Goal: Check status: Check status

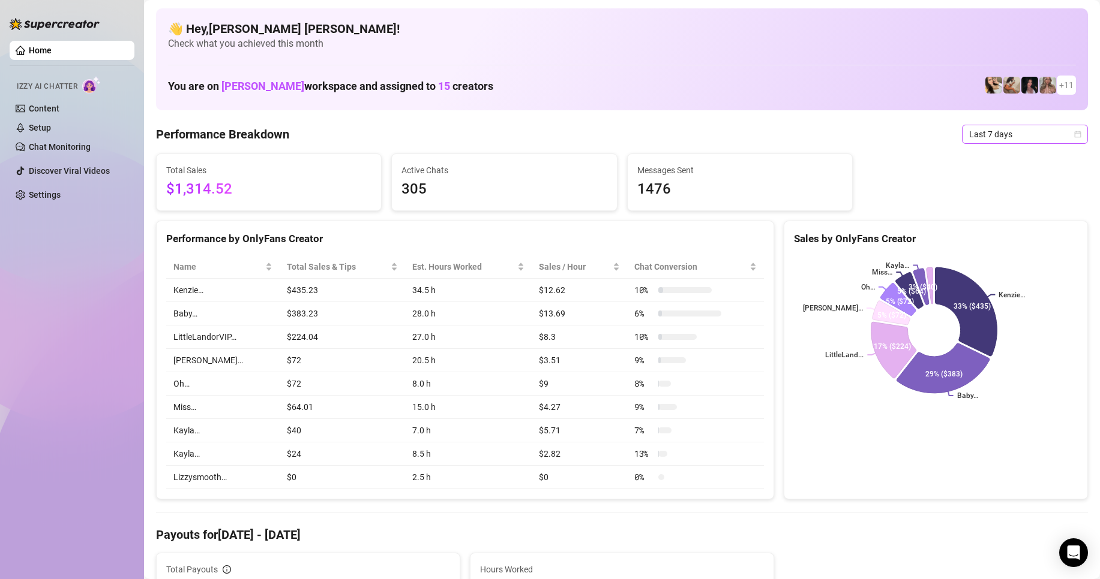
click at [1074, 136] on icon "calendar" at bounding box center [1077, 134] width 7 height 7
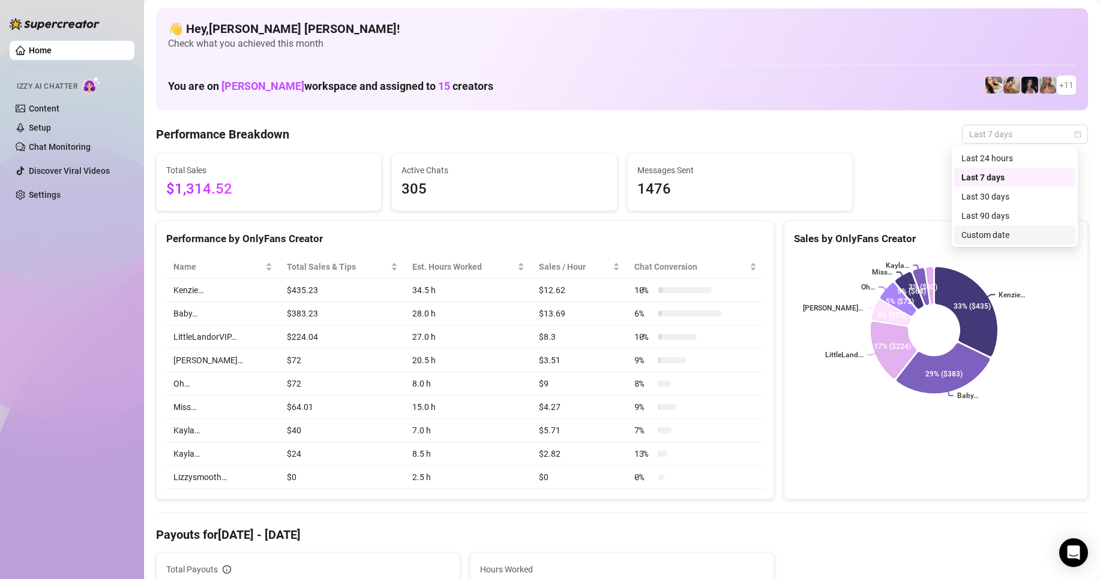
click at [998, 233] on div "Custom date" at bounding box center [1014, 235] width 107 height 13
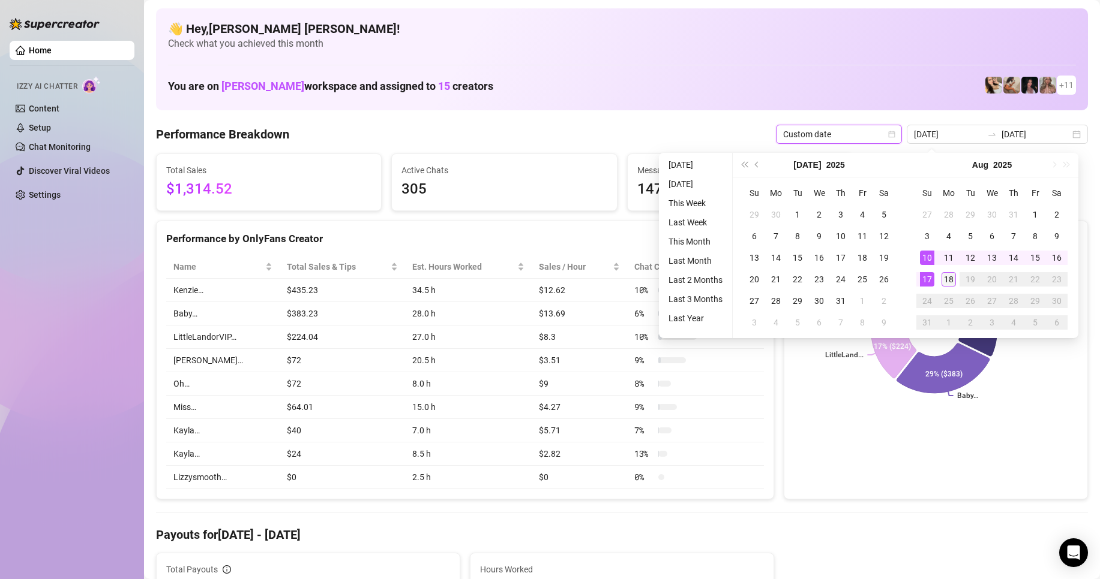
type input "[DATE]"
click at [950, 283] on div "18" at bounding box center [948, 279] width 14 height 14
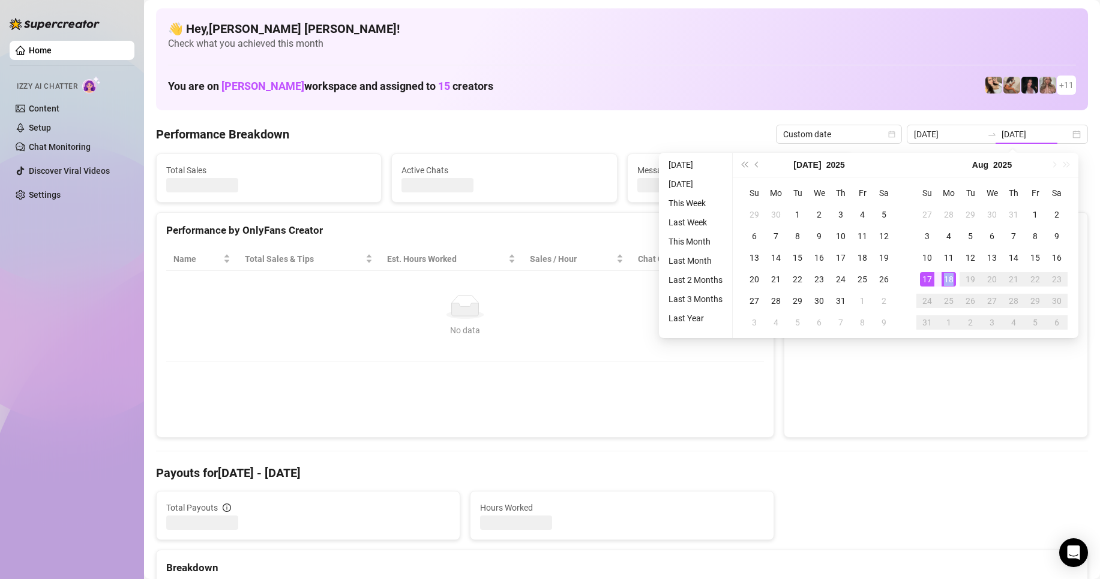
type input "[DATE]"
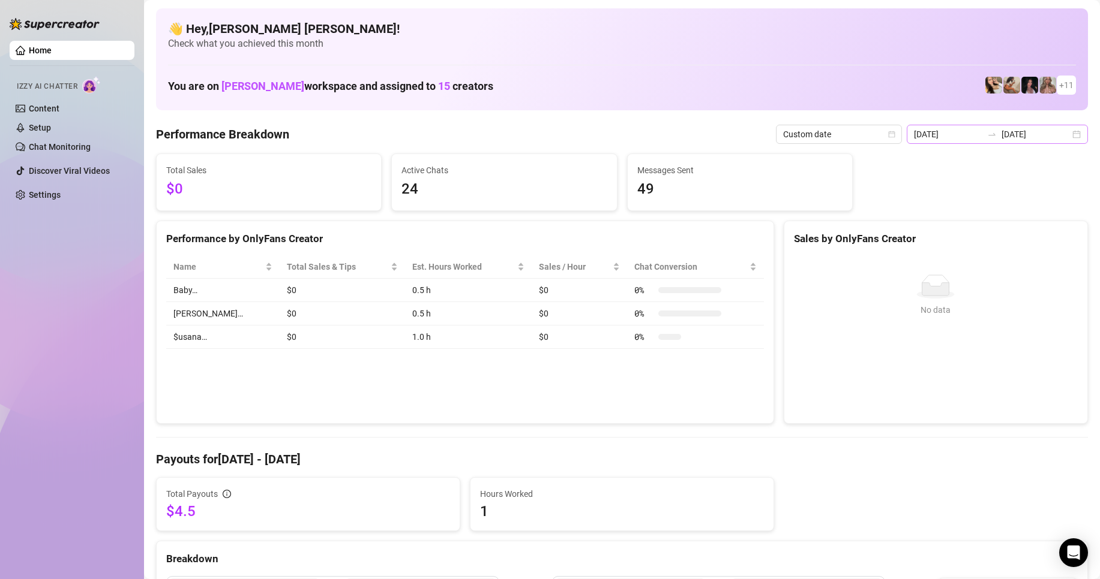
click at [1068, 140] on div "[DATE] [DATE]" at bounding box center [996, 134] width 181 height 19
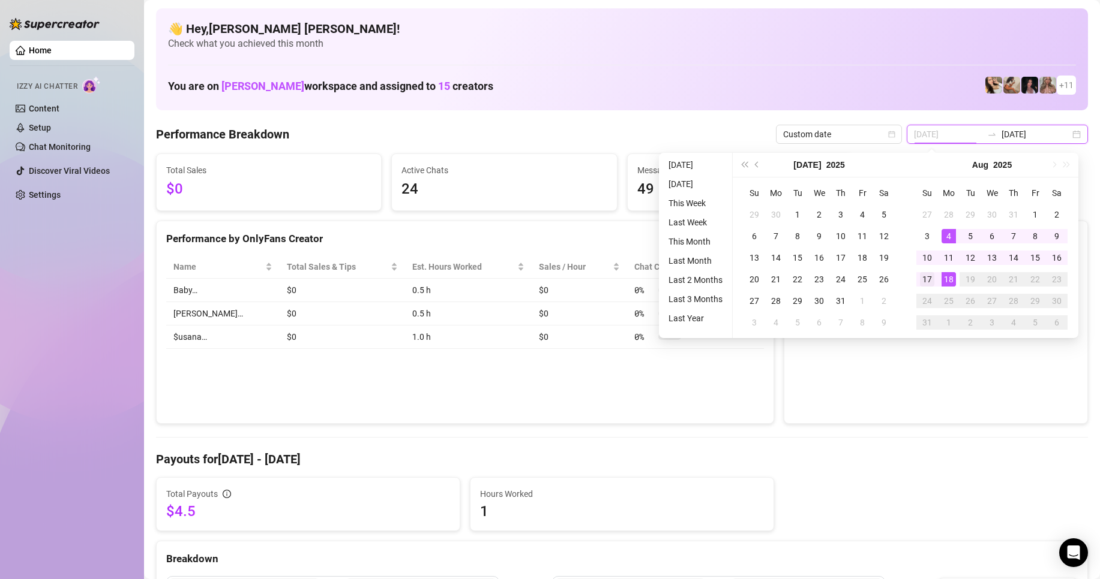
type input "[DATE]"
click at [925, 278] on div "17" at bounding box center [927, 279] width 14 height 14
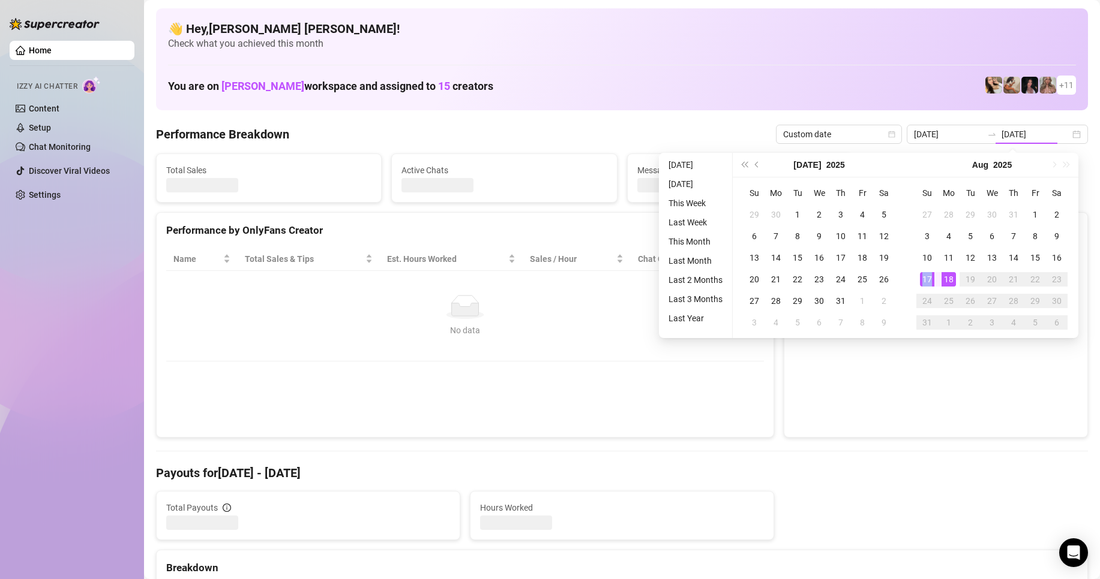
type input "[DATE]"
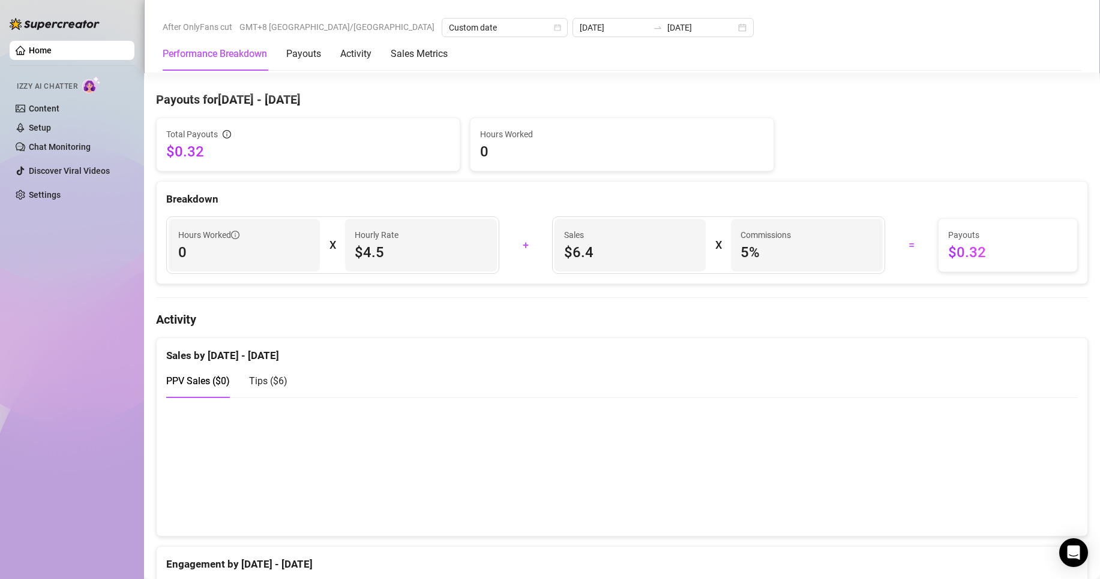
scroll to position [540, 0]
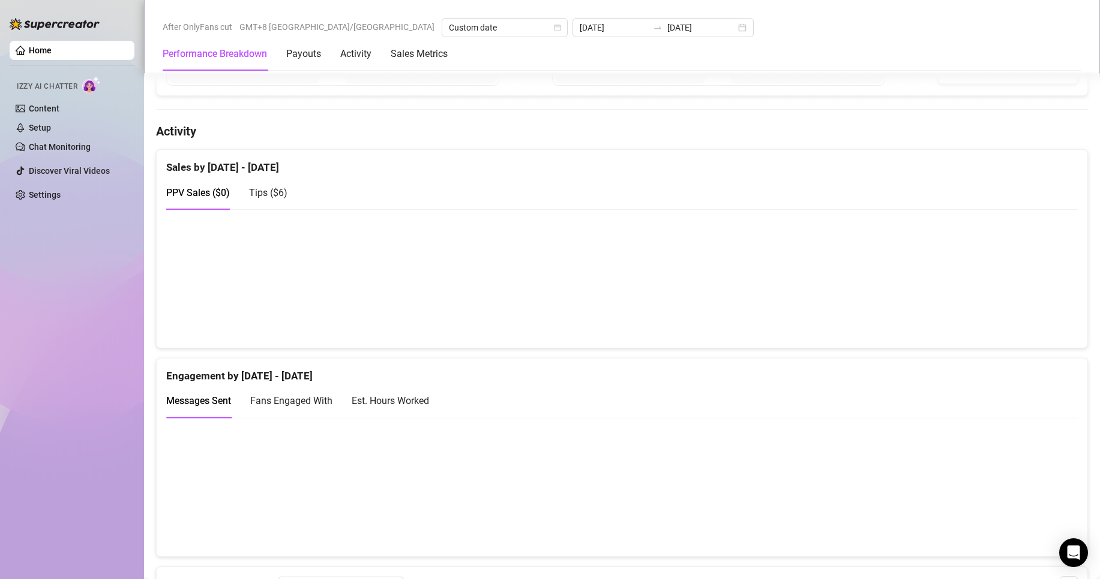
click at [254, 197] on span "Tips ( $6 )" at bounding box center [268, 192] width 38 height 11
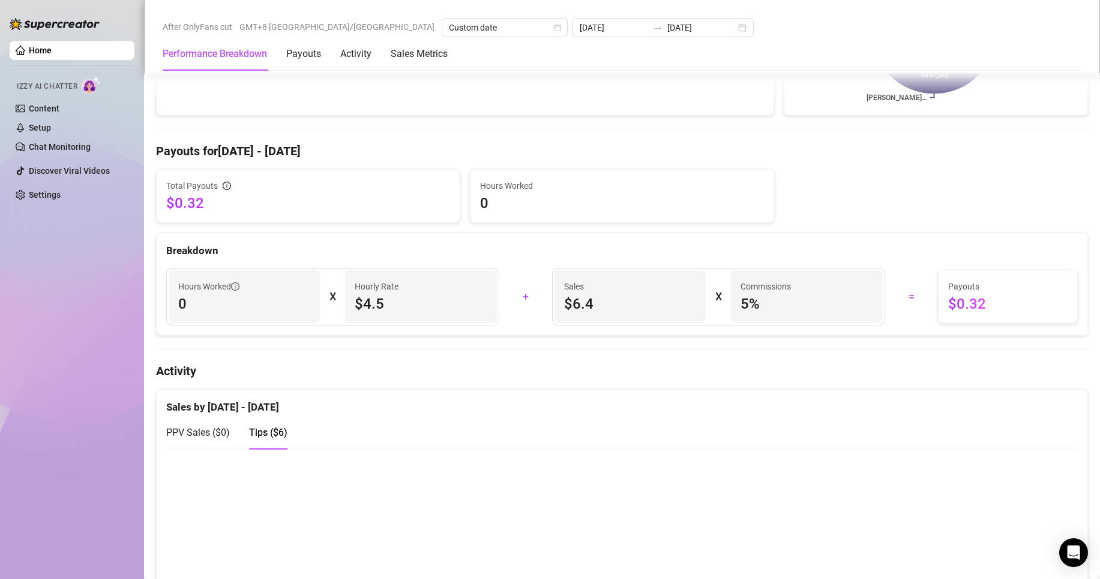
scroll to position [0, 0]
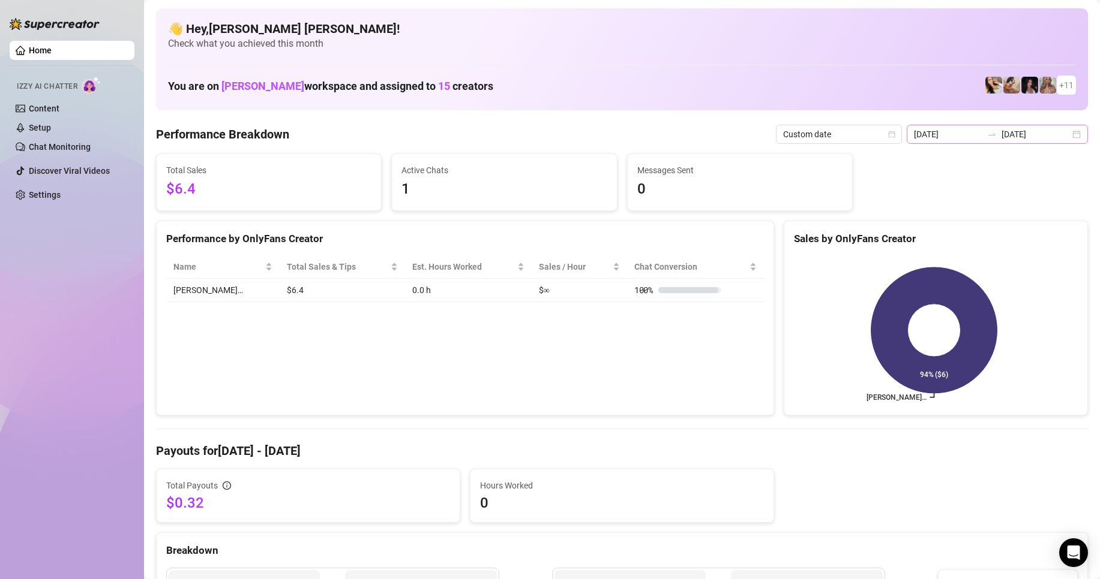
click at [1062, 137] on div "[DATE] [DATE]" at bounding box center [996, 134] width 181 height 19
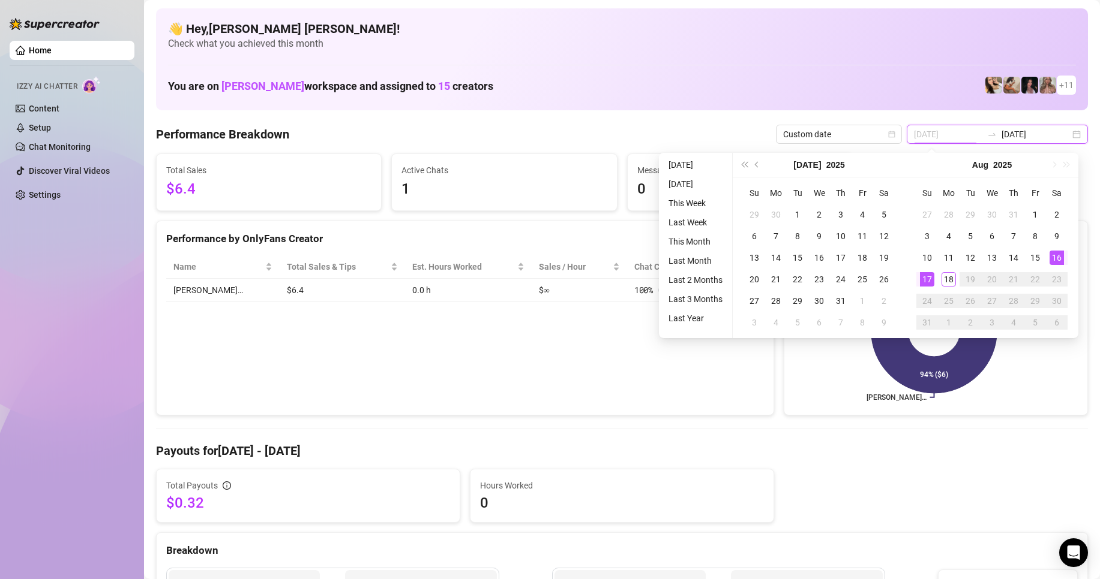
type input "[DATE]"
click at [1059, 260] on div "16" at bounding box center [1056, 258] width 14 height 14
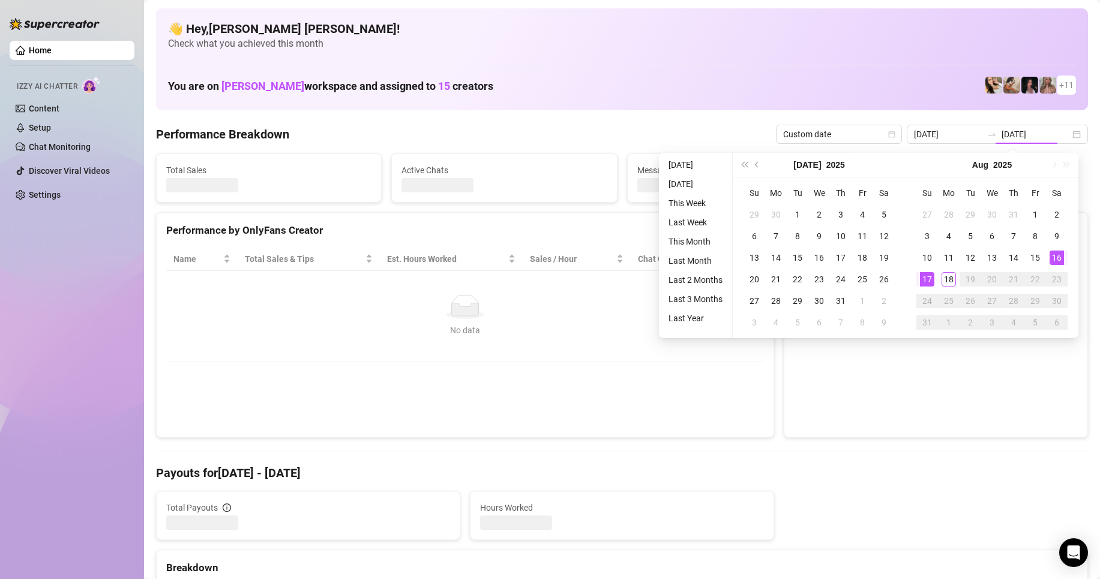
type input "[DATE]"
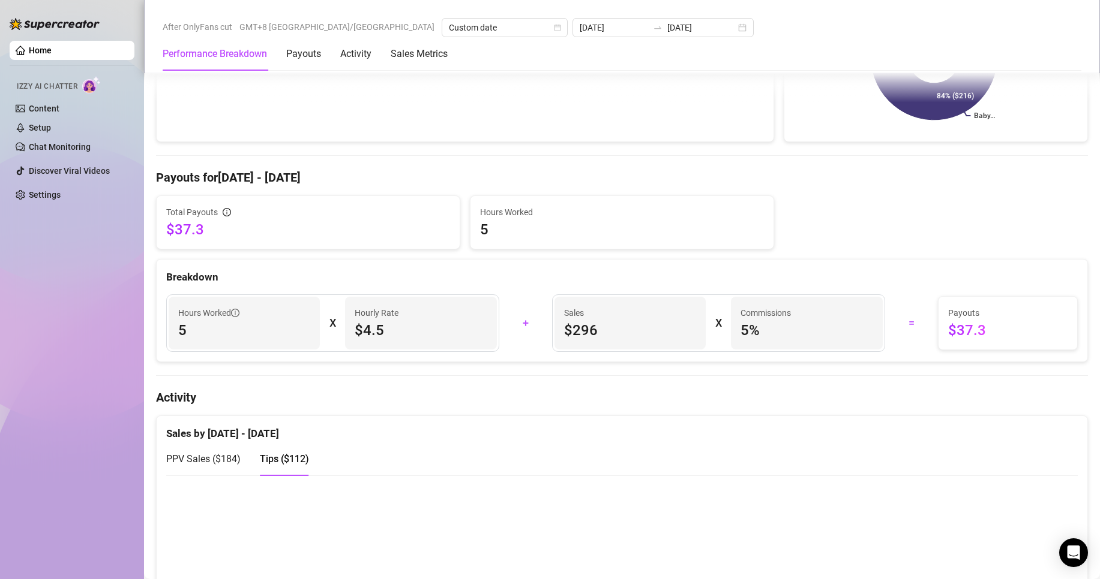
scroll to position [540, 0]
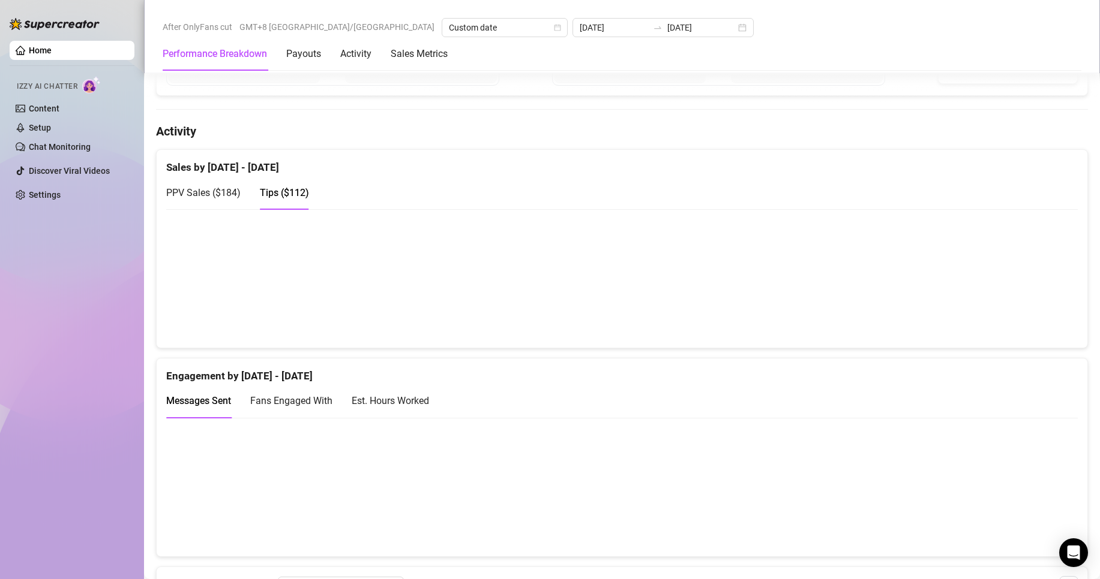
click at [207, 185] on div "PPV Sales ( $184 )" at bounding box center [203, 192] width 74 height 15
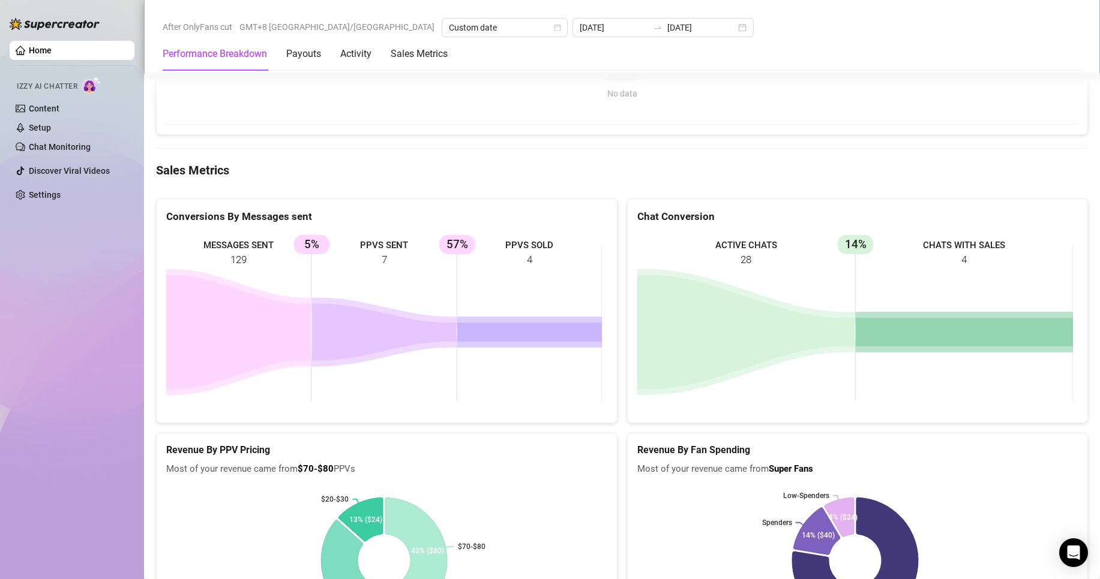
scroll to position [900, 0]
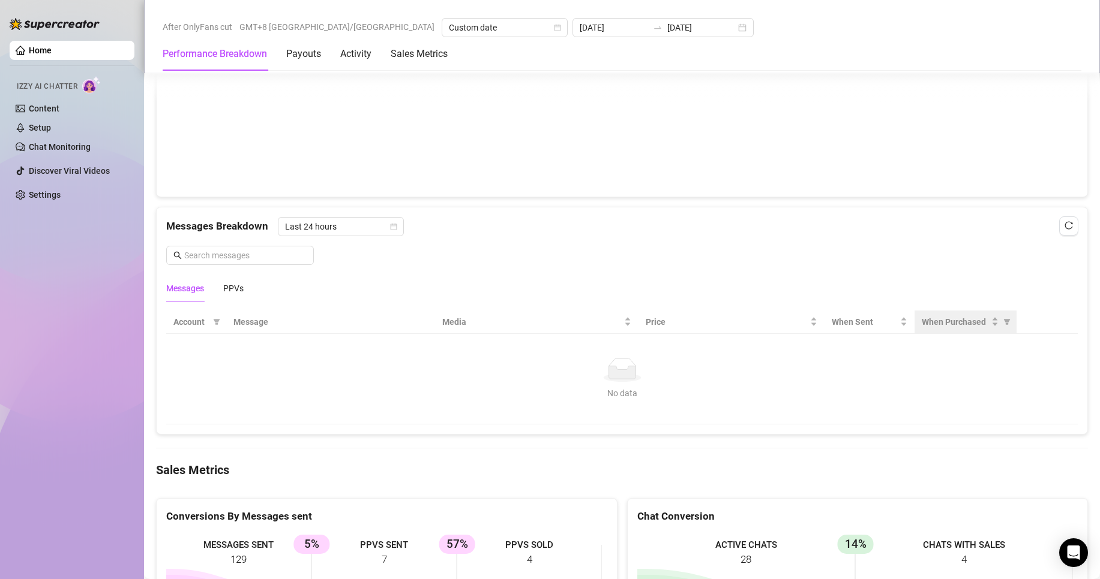
click at [1004, 323] on th "When Purchased" at bounding box center [965, 322] width 102 height 23
click at [1004, 324] on icon "filter" at bounding box center [1007, 322] width 7 height 6
click at [929, 367] on input "radio" at bounding box center [929, 366] width 5 height 8
radio input "true"
click at [977, 397] on div "Reset OK" at bounding box center [958, 407] width 89 height 23
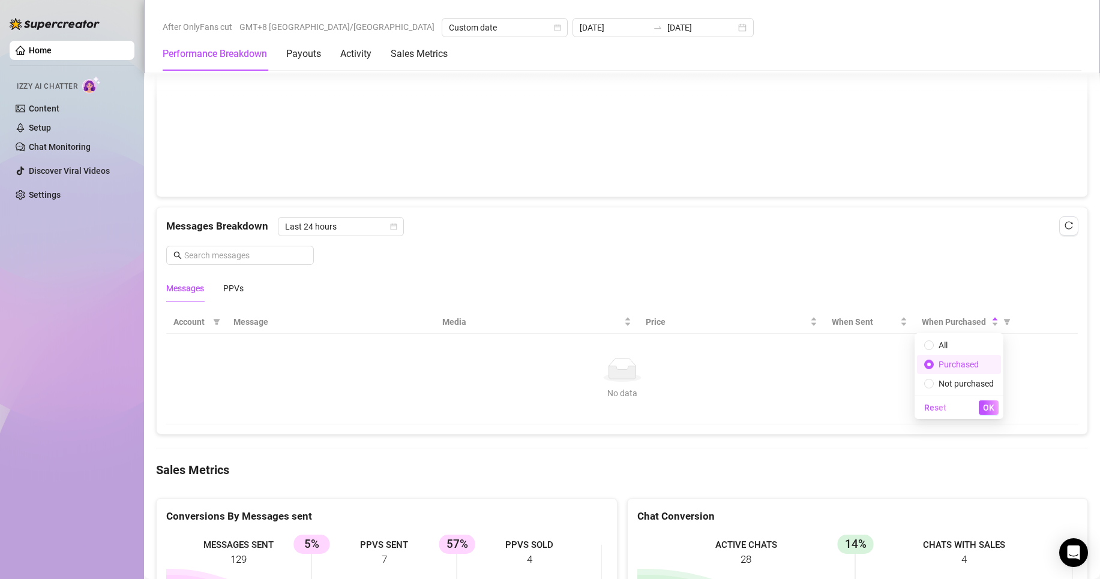
click at [983, 405] on span "OK" at bounding box center [988, 408] width 11 height 10
click at [989, 410] on td "No data No data" at bounding box center [621, 379] width 911 height 91
click at [373, 227] on span "Last 24 hours" at bounding box center [341, 227] width 112 height 18
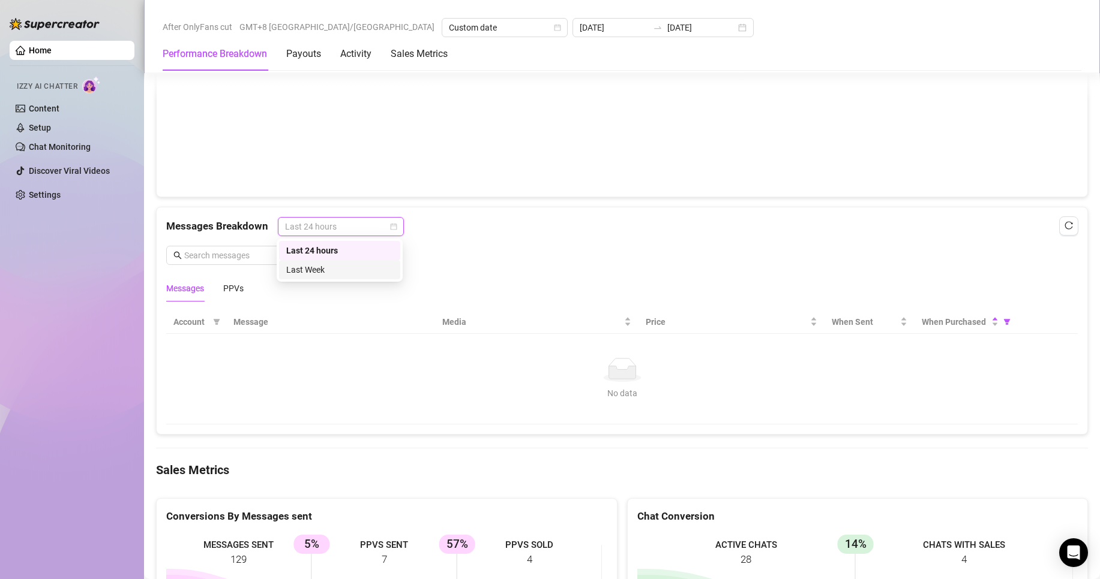
click at [311, 269] on div "Last Week" at bounding box center [339, 269] width 107 height 13
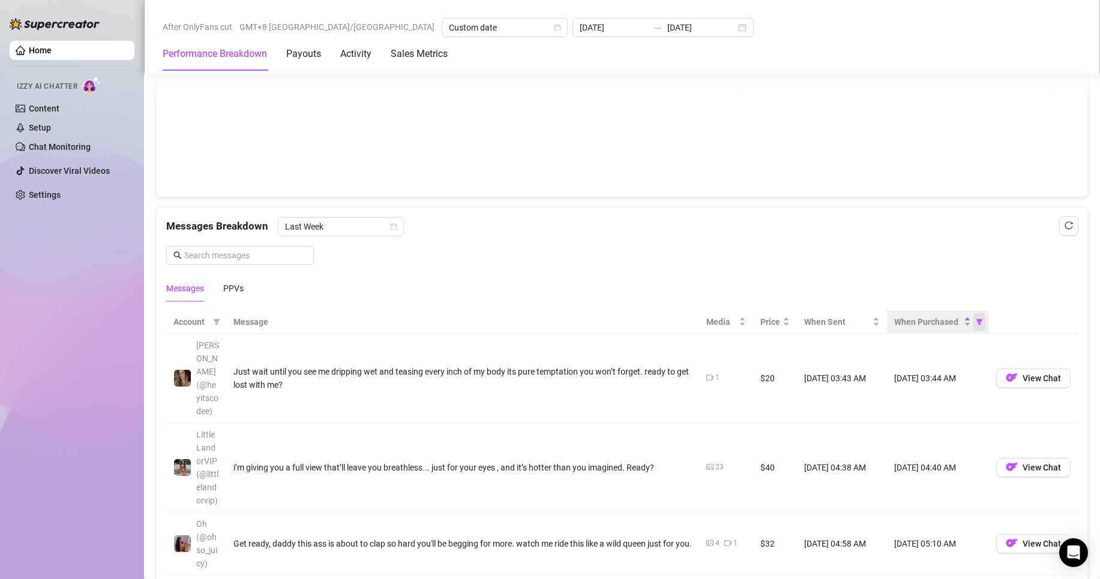
click at [973, 326] on span "When Purchased" at bounding box center [979, 322] width 12 height 18
click at [908, 369] on span "Purchased" at bounding box center [931, 364] width 70 height 13
click at [965, 413] on span "OK" at bounding box center [960, 408] width 11 height 10
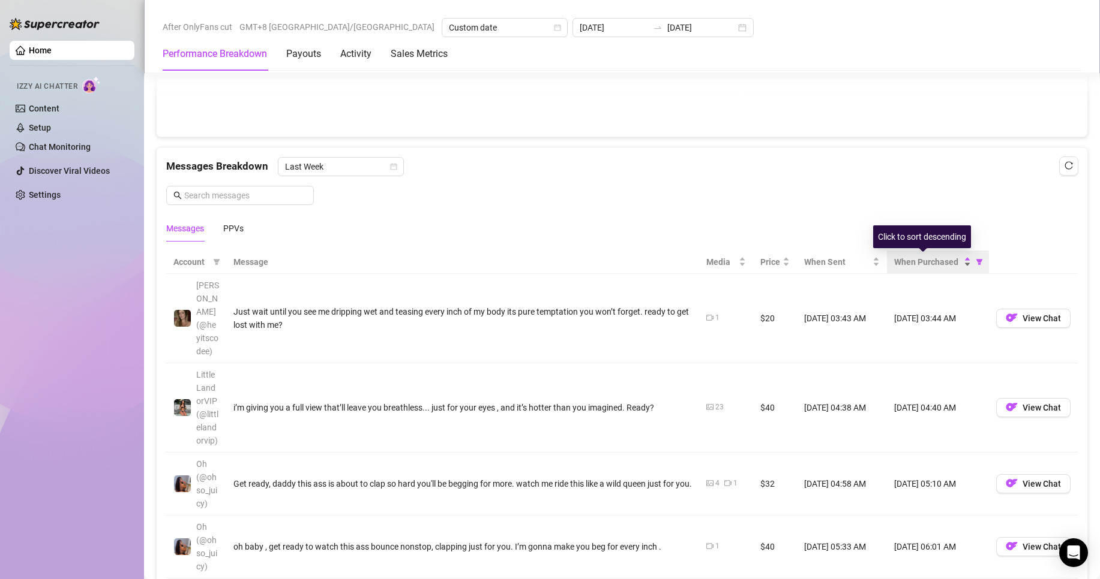
click at [959, 265] on div "When Purchased" at bounding box center [932, 262] width 77 height 13
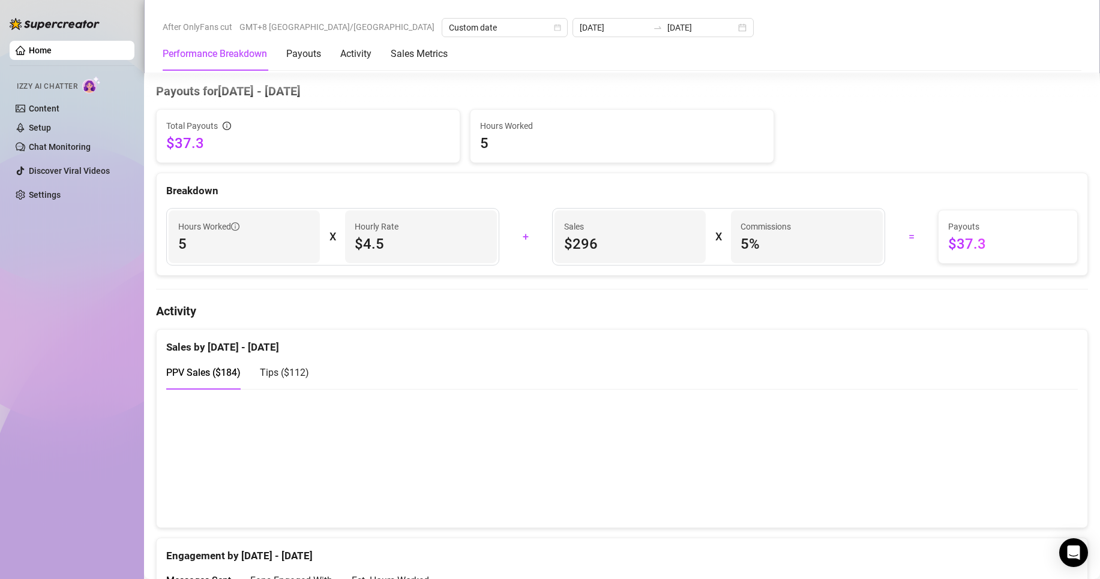
scroll to position [60, 0]
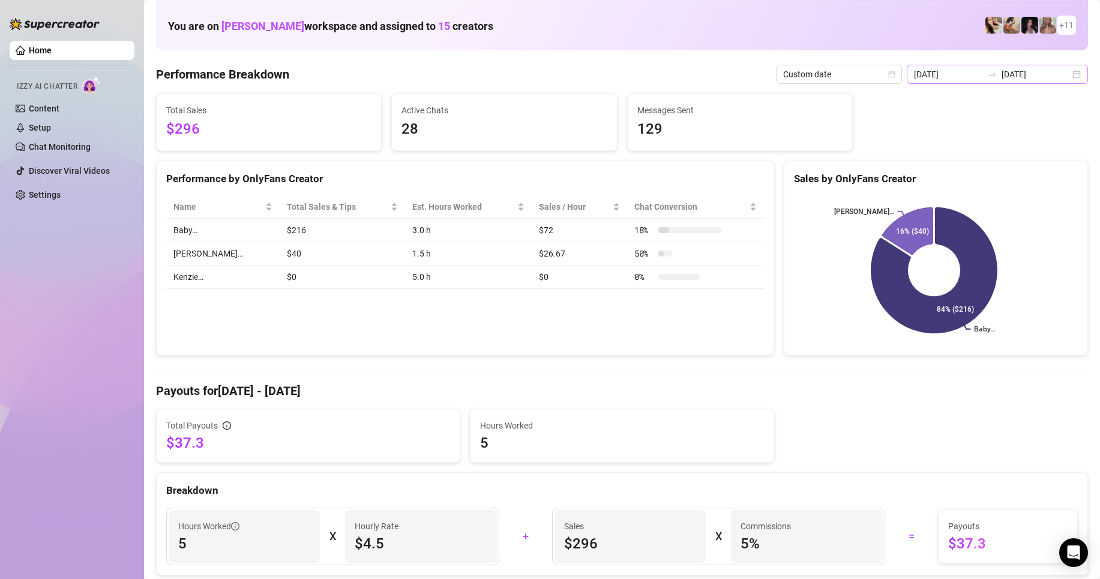
click at [1062, 76] on div "[DATE] [DATE]" at bounding box center [996, 74] width 181 height 19
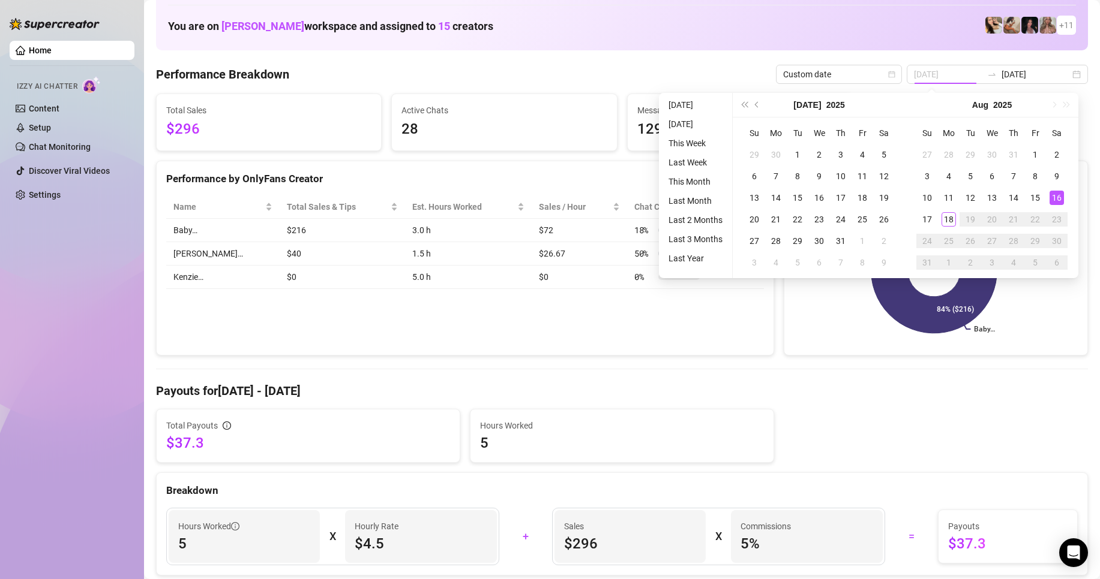
click at [1056, 196] on div "16" at bounding box center [1056, 198] width 14 height 14
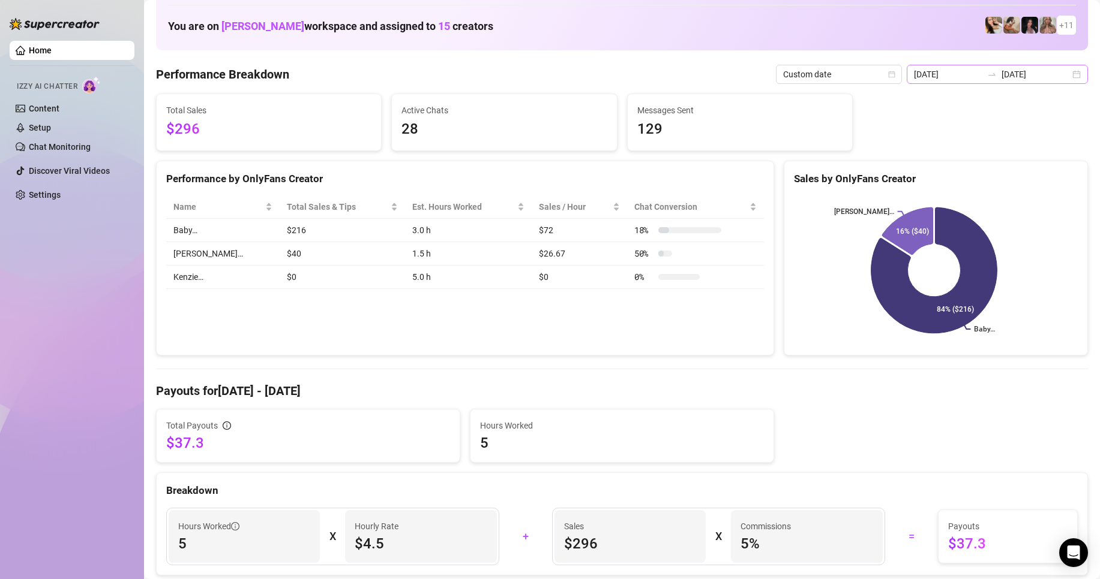
click at [1065, 73] on div "[DATE] [DATE]" at bounding box center [996, 74] width 181 height 19
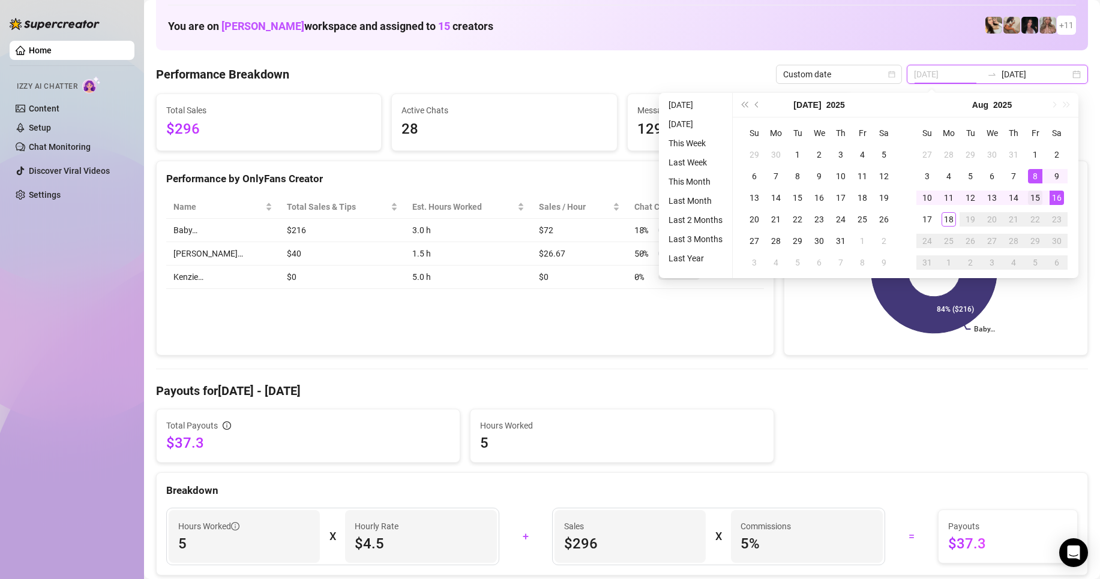
type input "[DATE]"
click at [1039, 194] on div "15" at bounding box center [1035, 198] width 14 height 14
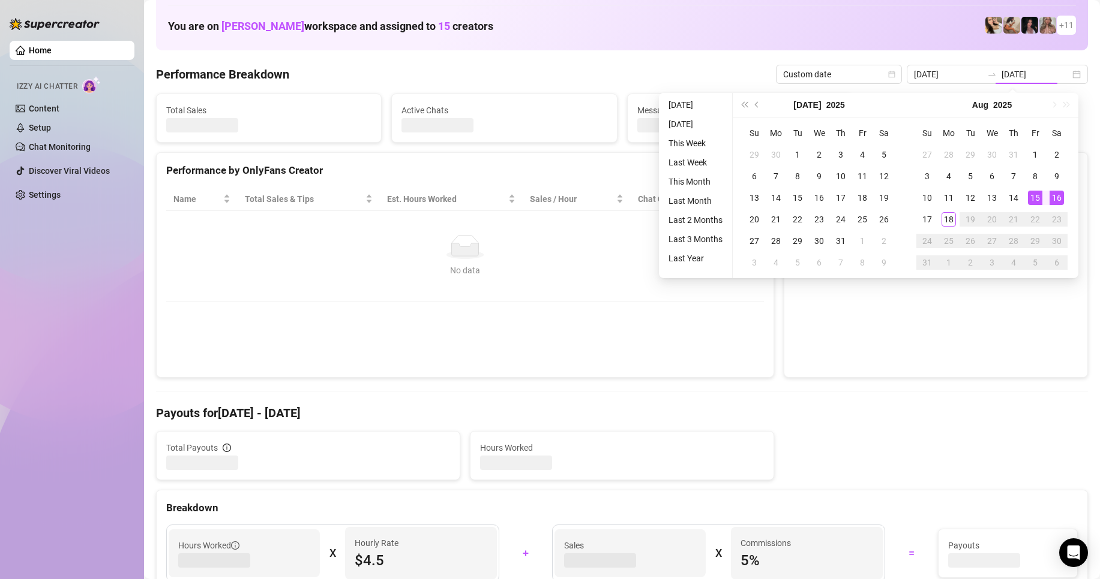
type input "[DATE]"
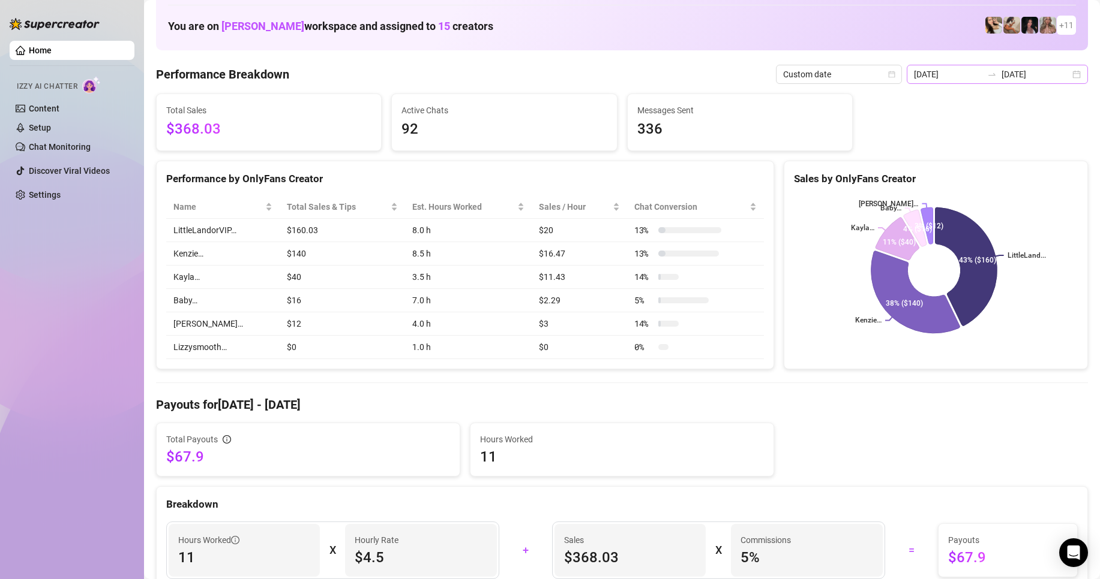
click at [1065, 77] on div "[DATE] [DATE]" at bounding box center [996, 74] width 181 height 19
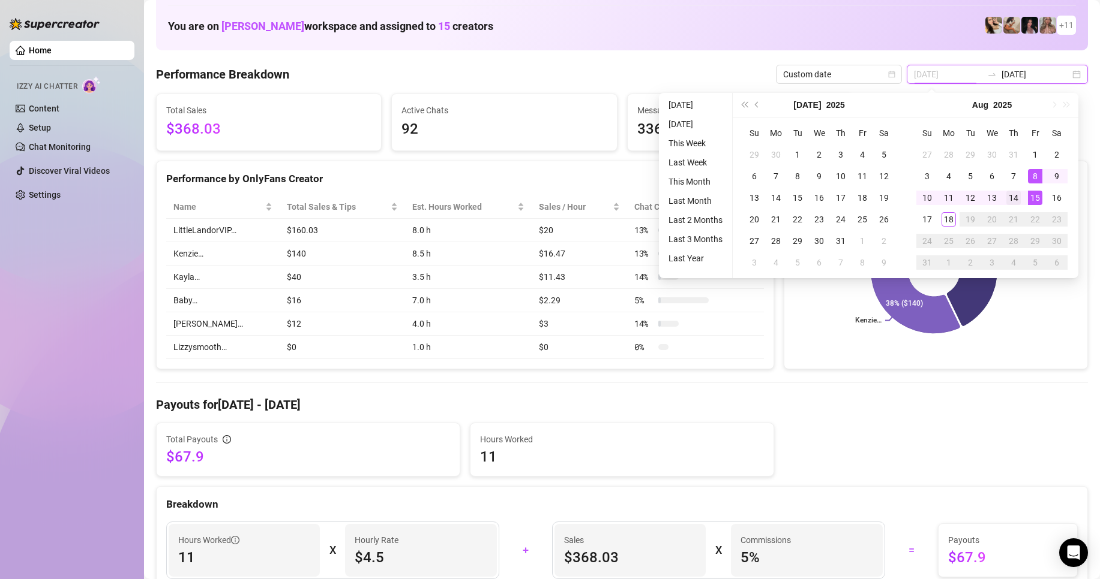
type input "[DATE]"
click at [1019, 191] on div "14" at bounding box center [1013, 198] width 14 height 14
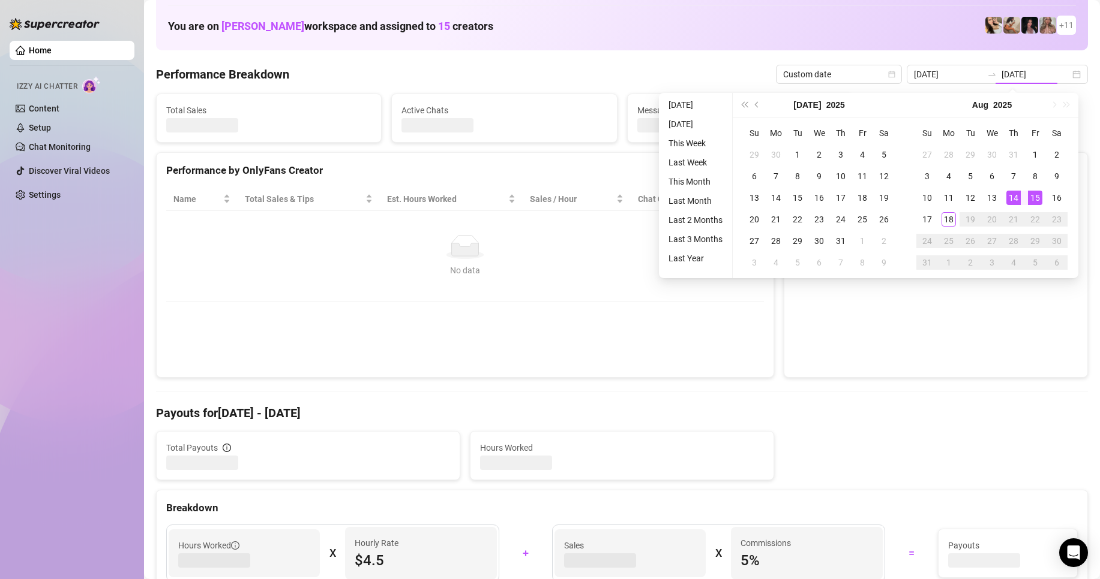
type input "[DATE]"
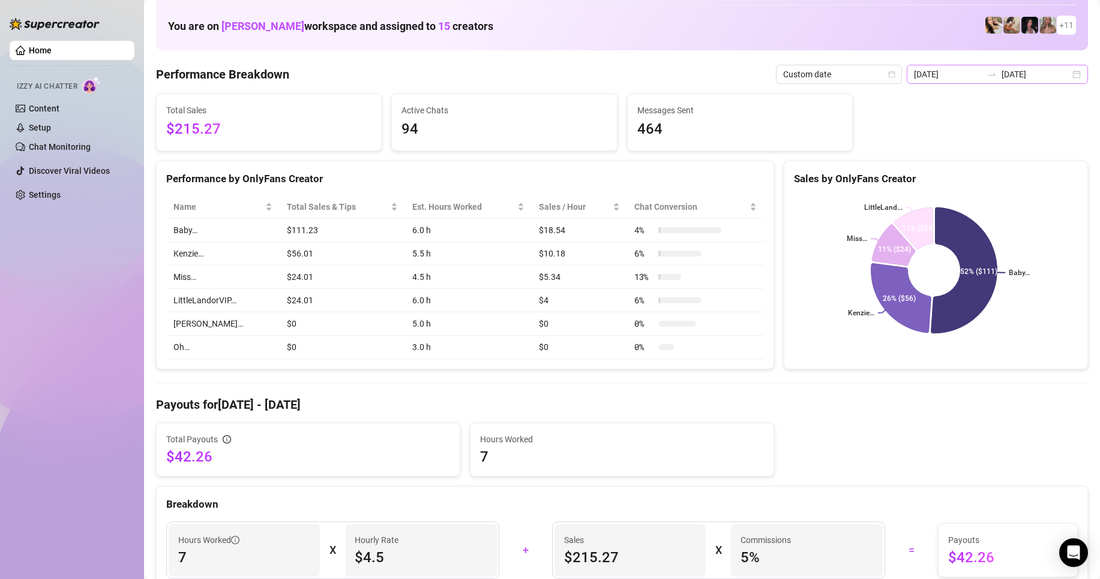
click at [1071, 76] on div "[DATE] [DATE]" at bounding box center [996, 74] width 181 height 19
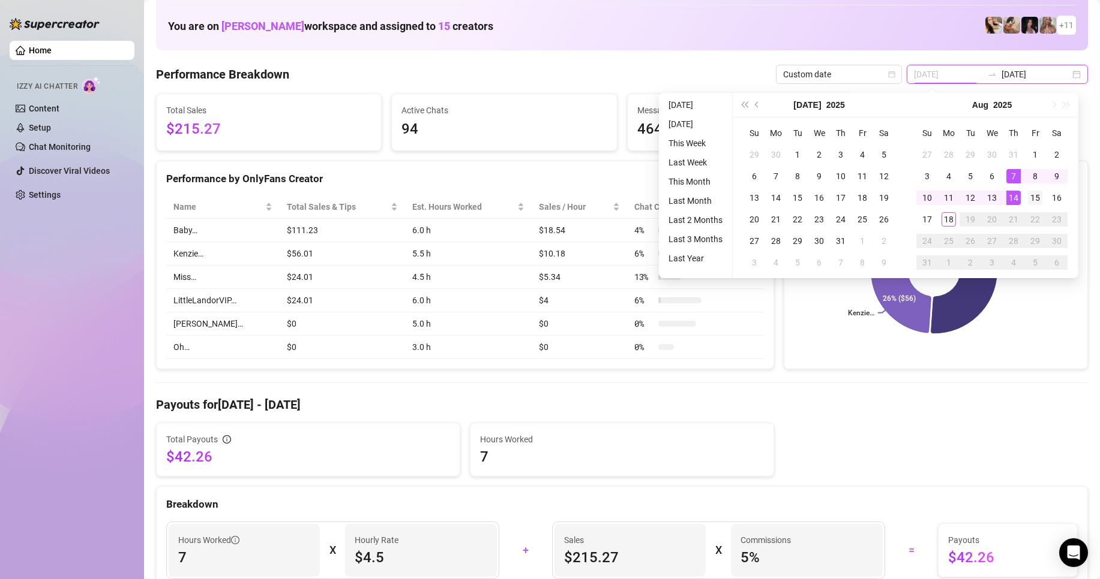
type input "[DATE]"
click at [1034, 196] on div "15" at bounding box center [1035, 198] width 14 height 14
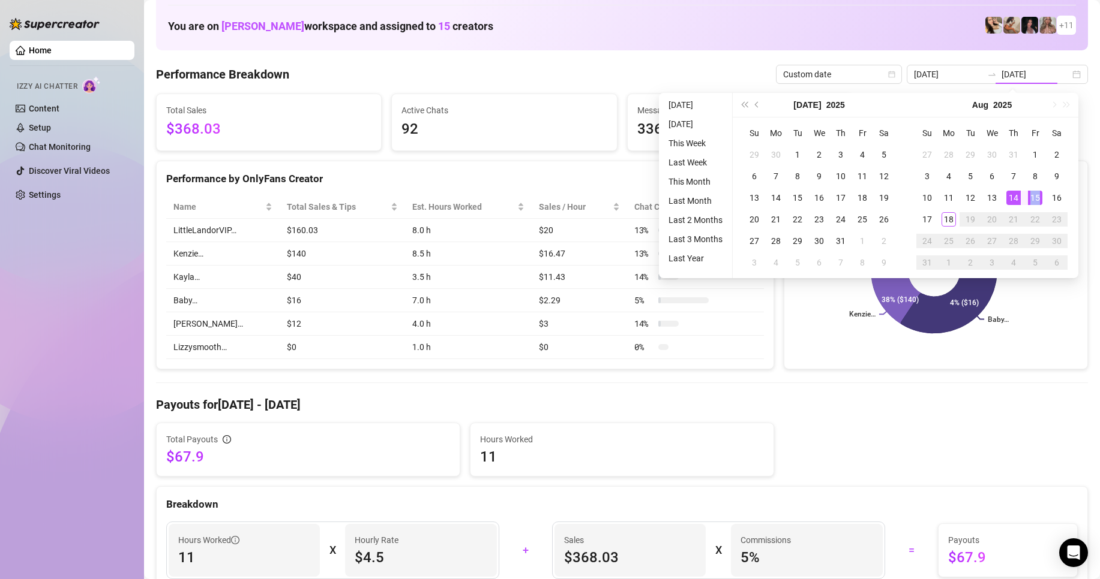
type input "[DATE]"
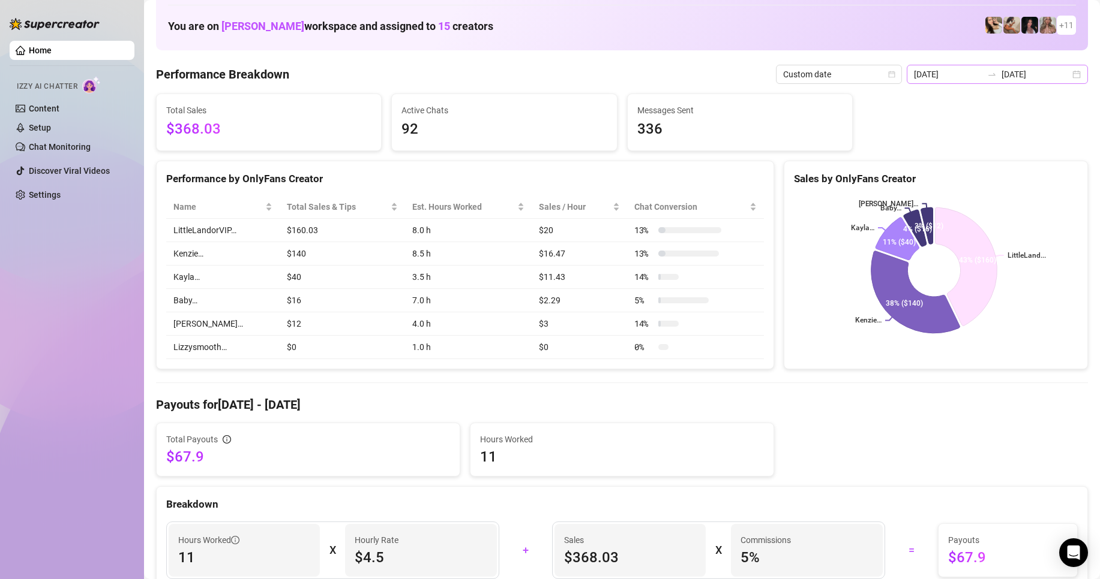
click at [1069, 79] on div "[DATE] [DATE]" at bounding box center [996, 74] width 181 height 19
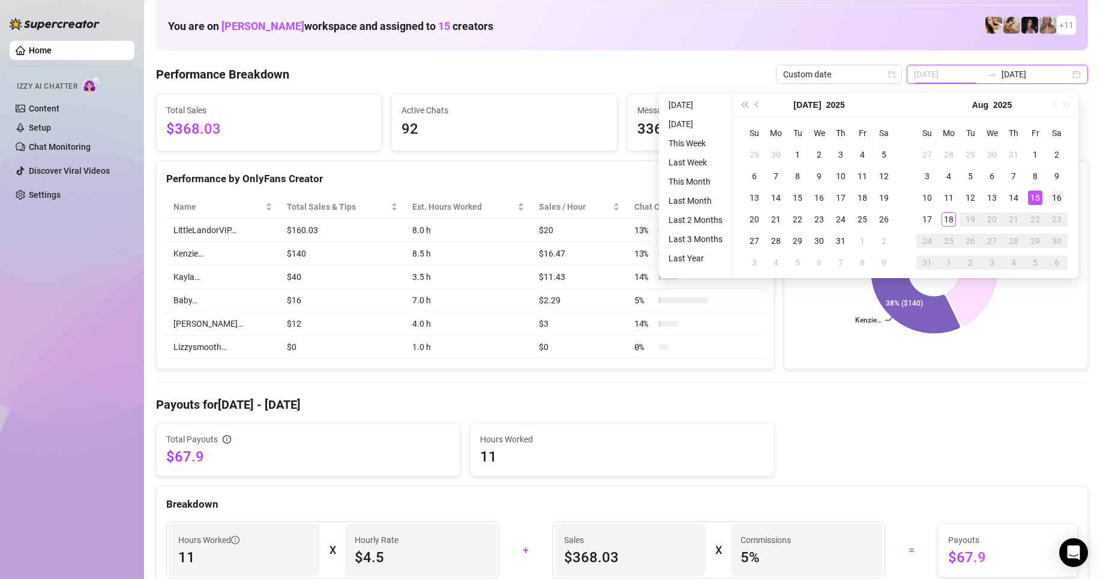
type input "[DATE]"
click at [1049, 193] on div "16" at bounding box center [1056, 198] width 14 height 14
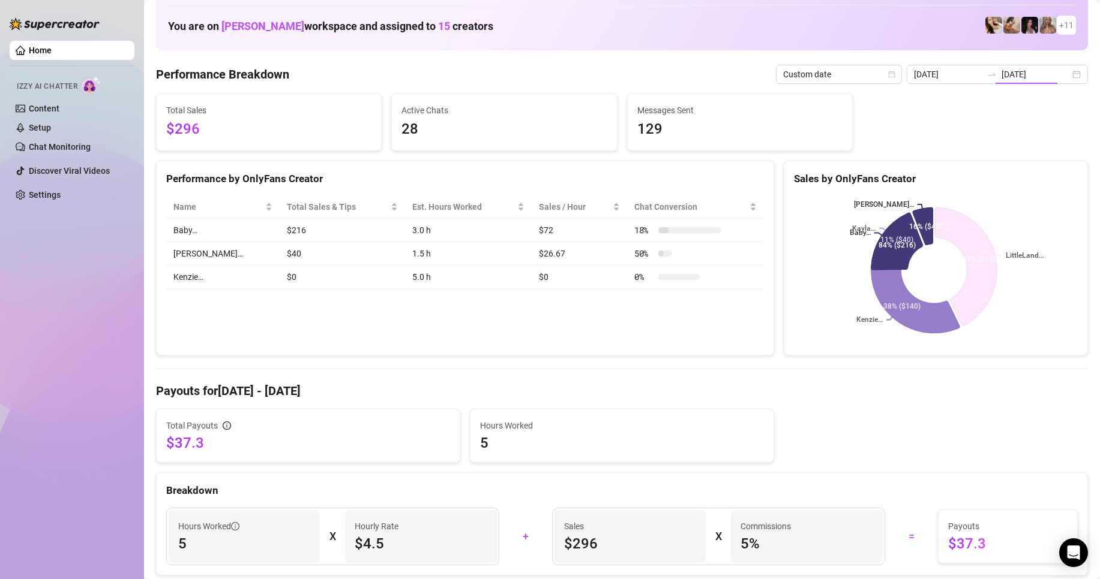
type input "[DATE]"
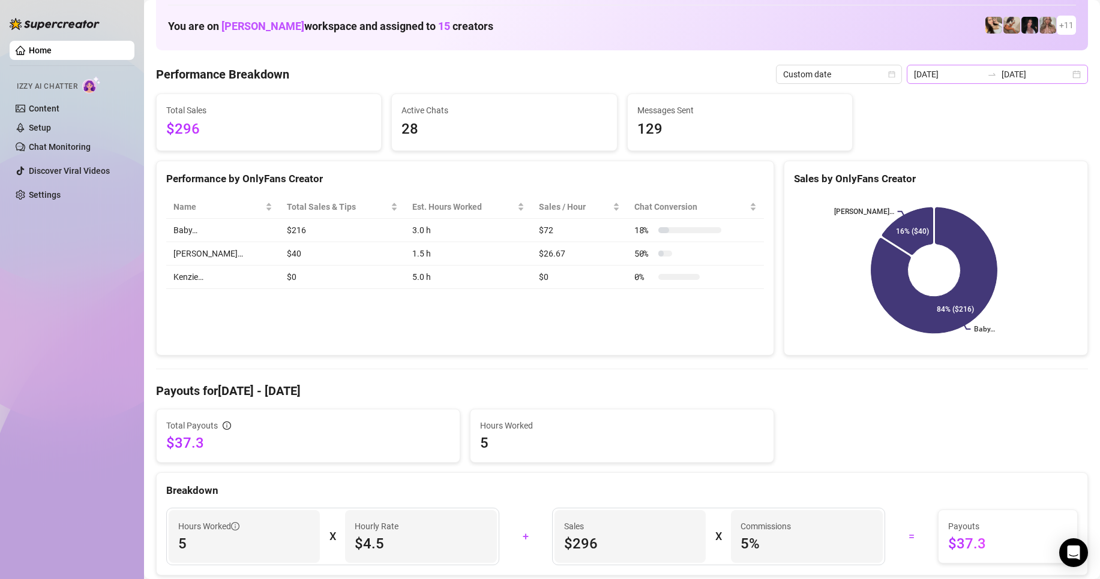
click at [1071, 74] on div "[DATE] [DATE]" at bounding box center [996, 74] width 181 height 19
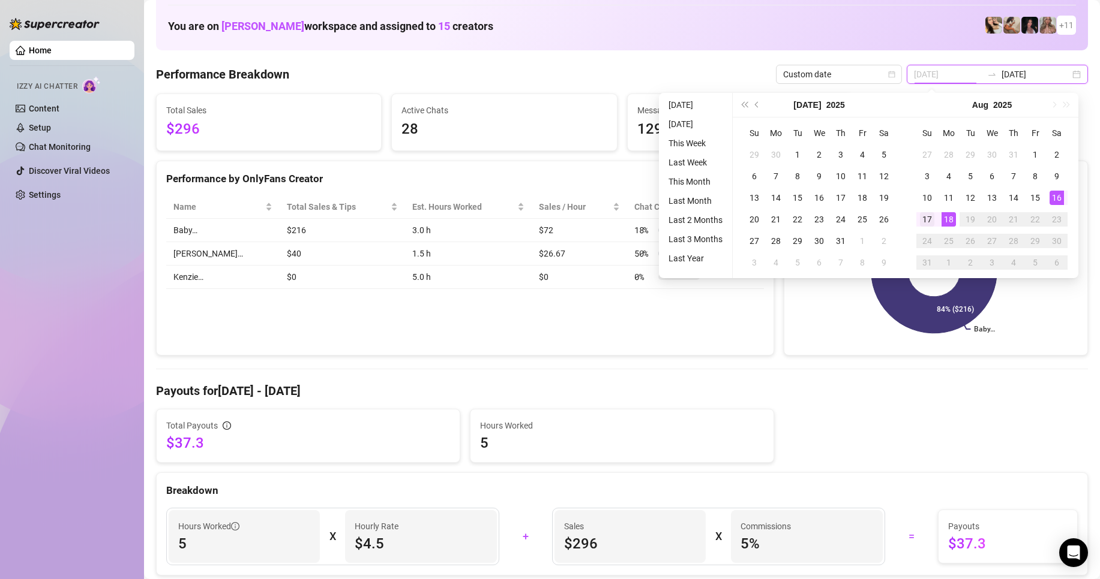
type input "[DATE]"
click at [926, 223] on div "17" at bounding box center [927, 219] width 14 height 14
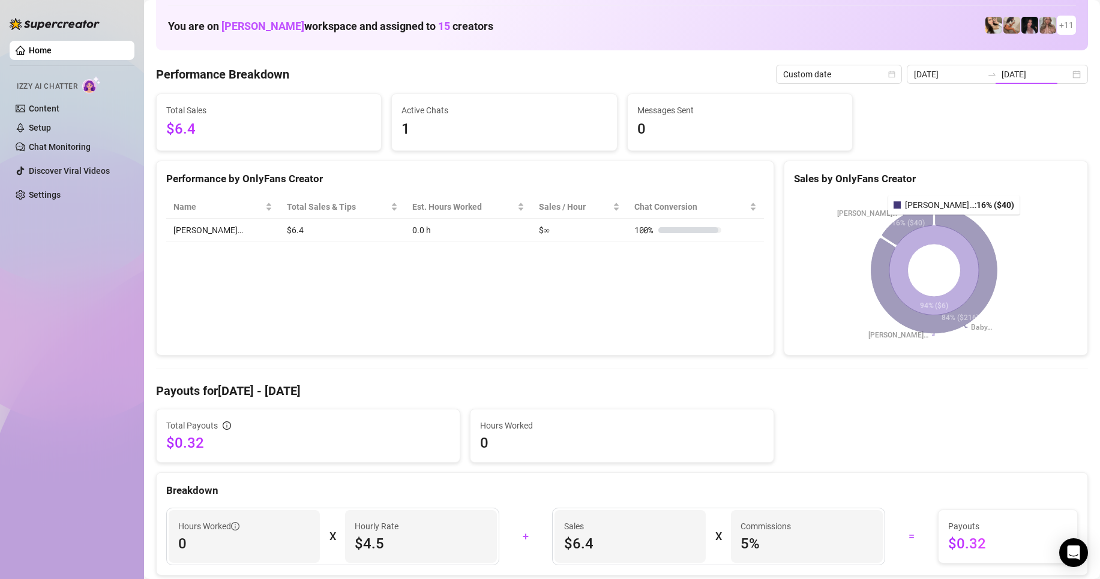
type input "[DATE]"
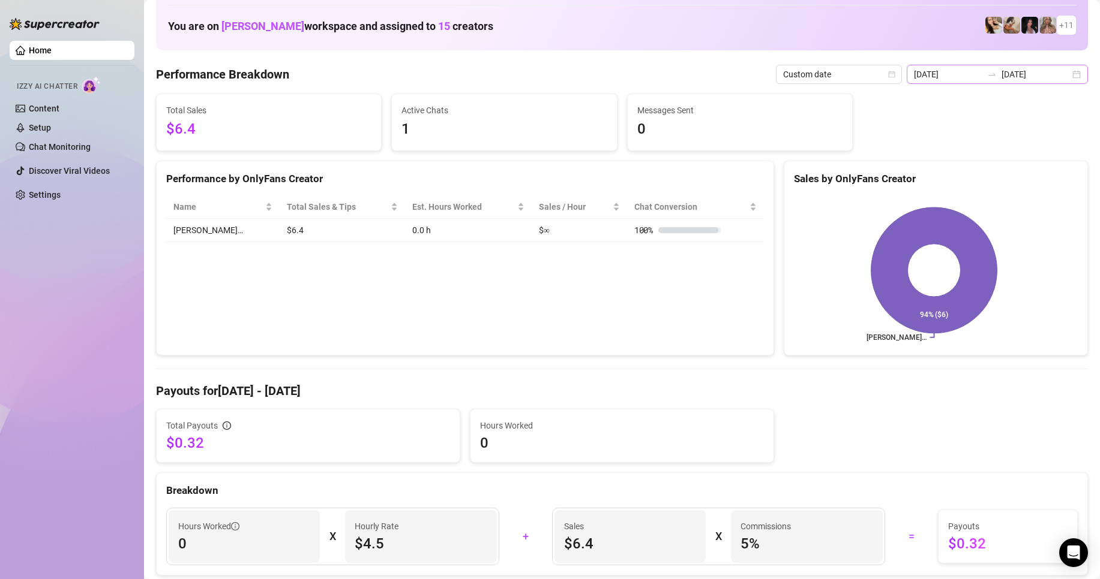
click at [1068, 72] on div "[DATE] [DATE]" at bounding box center [996, 74] width 181 height 19
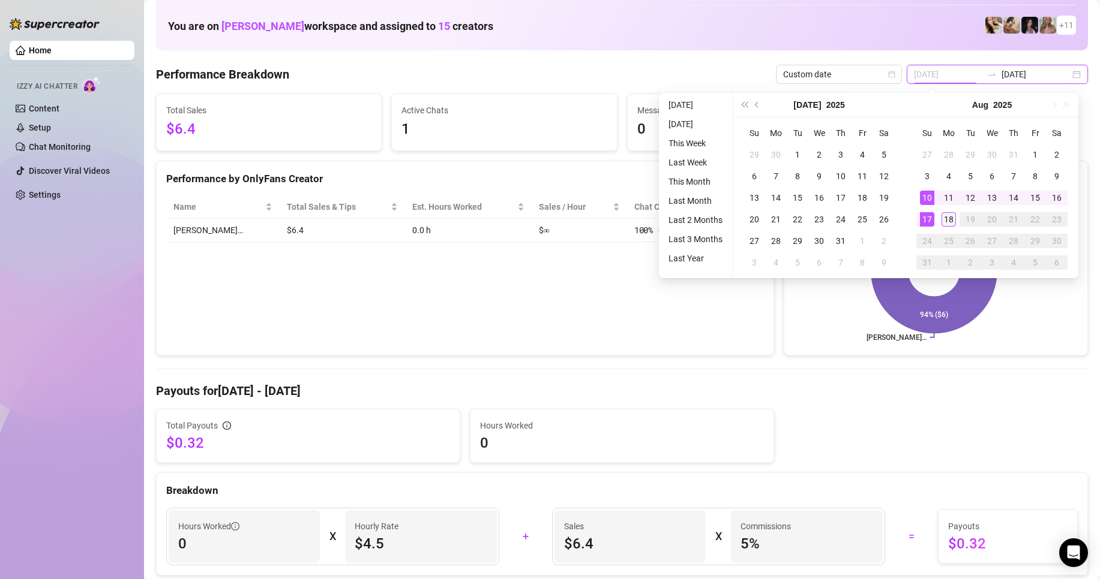
type input "[DATE]"
click at [949, 217] on div "18" at bounding box center [948, 219] width 14 height 14
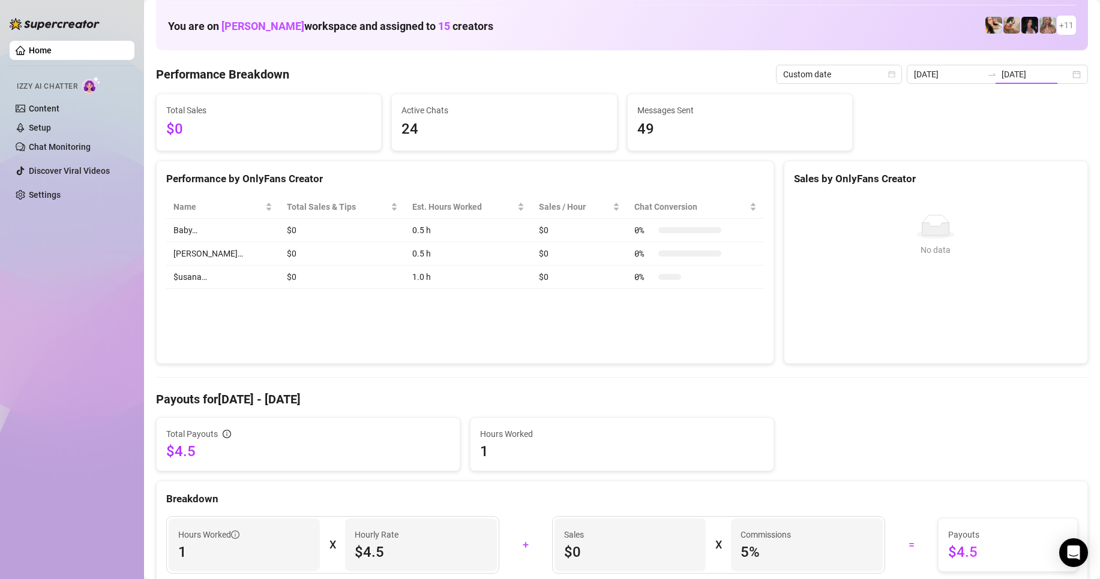
type input "[DATE]"
click at [1065, 79] on div "[DATE] [DATE]" at bounding box center [996, 74] width 181 height 19
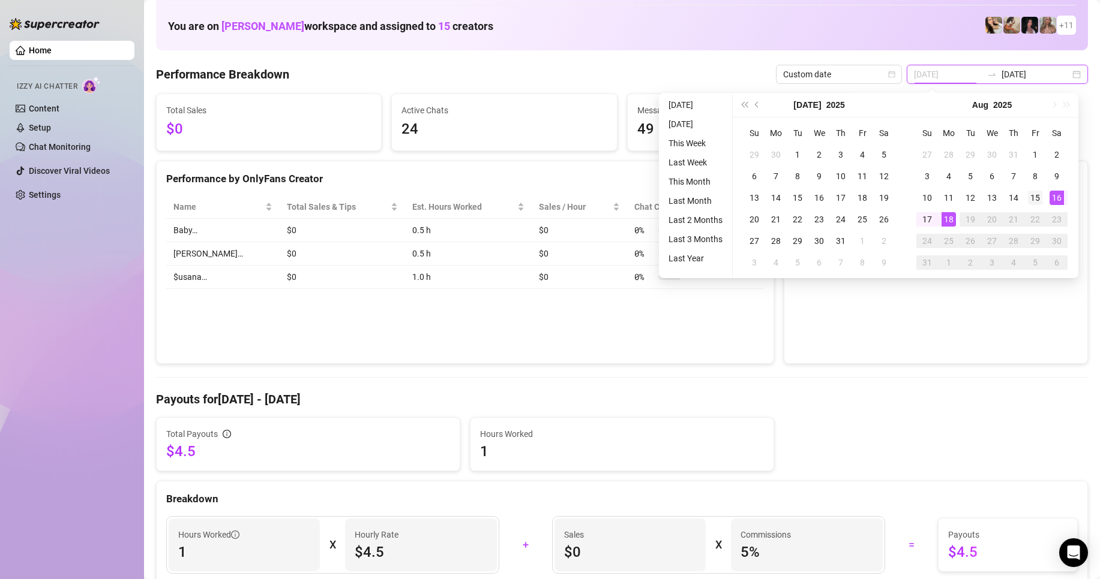
type input "[DATE]"
click at [1043, 194] on td "15" at bounding box center [1035, 198] width 22 height 22
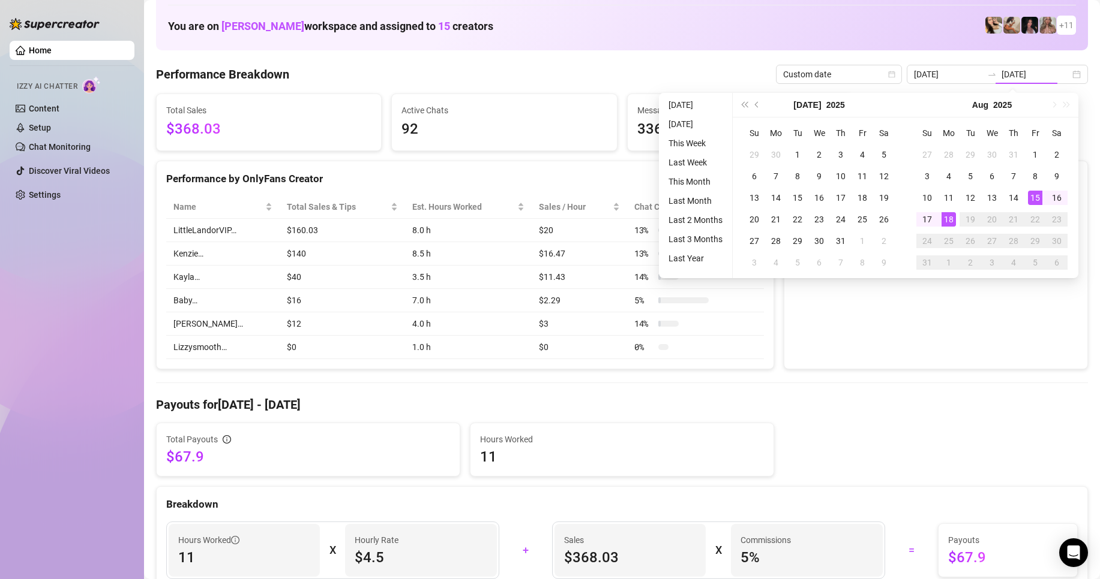
type input "[DATE]"
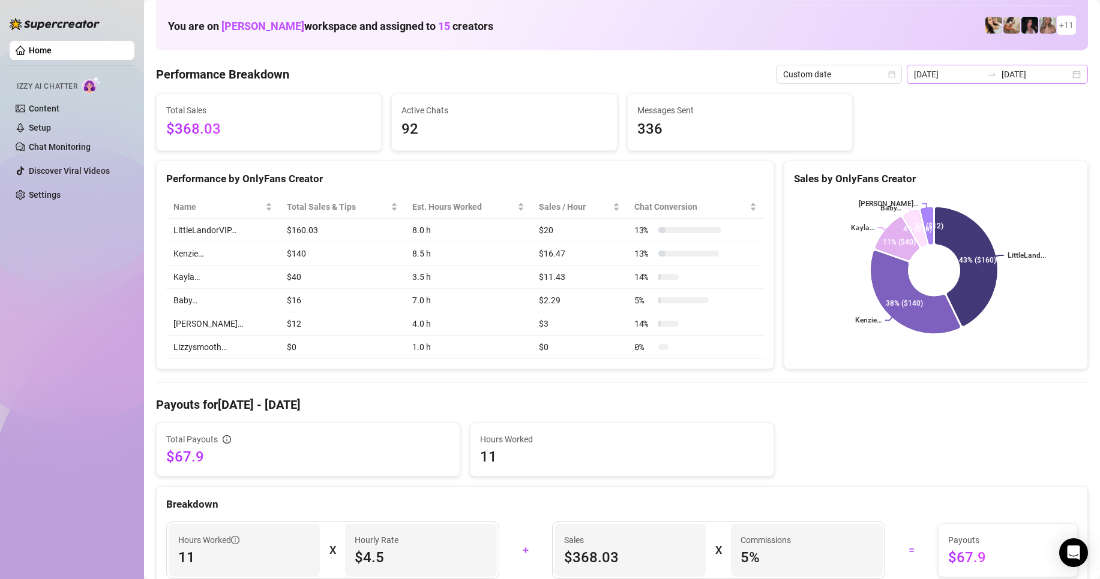
click at [1070, 76] on div "[DATE] [DATE]" at bounding box center [996, 74] width 181 height 19
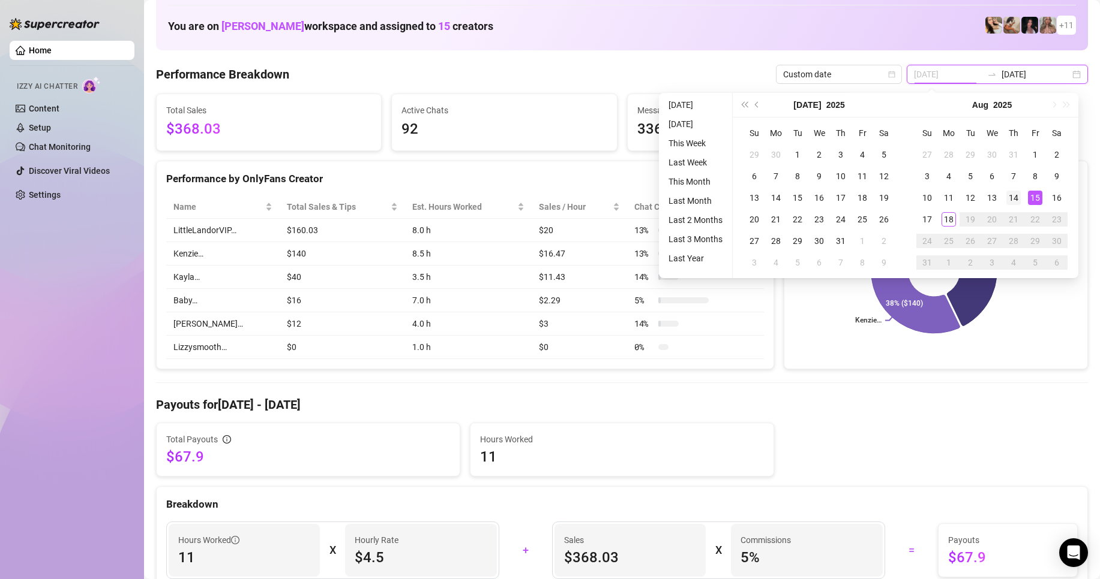
type input "[DATE]"
click at [1019, 200] on div "14" at bounding box center [1013, 198] width 14 height 14
type input "[DATE]"
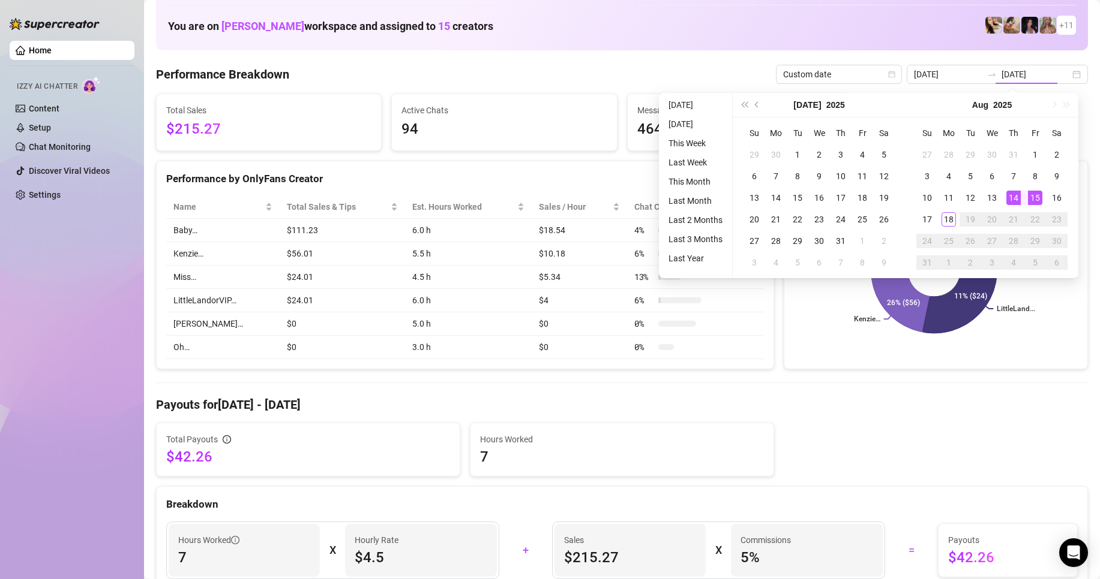
type input "[DATE]"
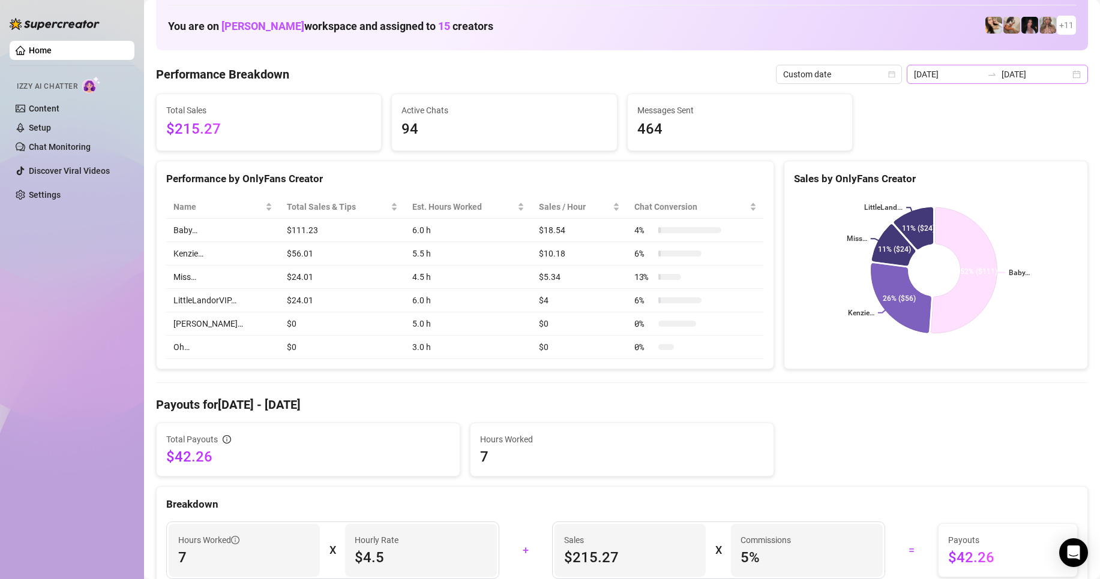
click at [1070, 79] on div "[DATE] [DATE]" at bounding box center [996, 74] width 181 height 19
click at [1061, 76] on div "[DATE] [DATE]" at bounding box center [996, 74] width 181 height 19
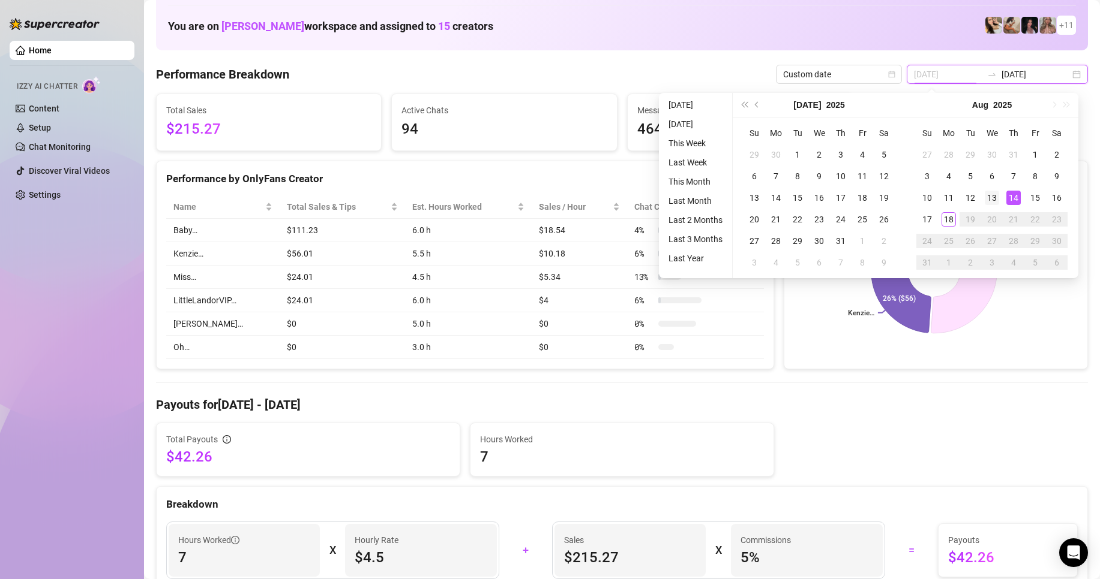
type input "[DATE]"
click at [990, 197] on div "13" at bounding box center [991, 198] width 14 height 14
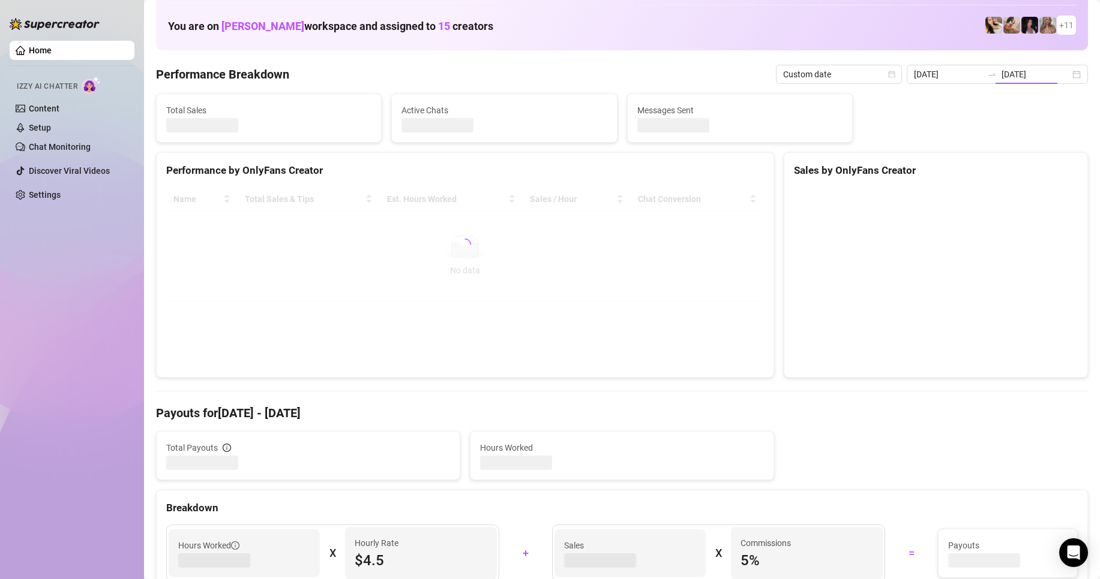
type input "[DATE]"
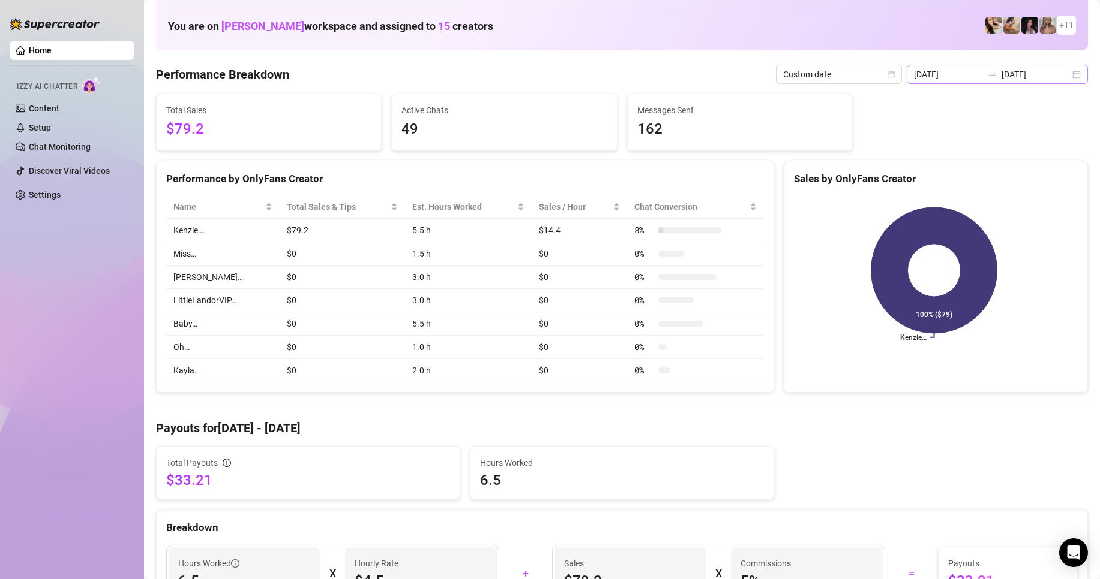
click at [1066, 70] on div "[DATE] [DATE]" at bounding box center [996, 74] width 181 height 19
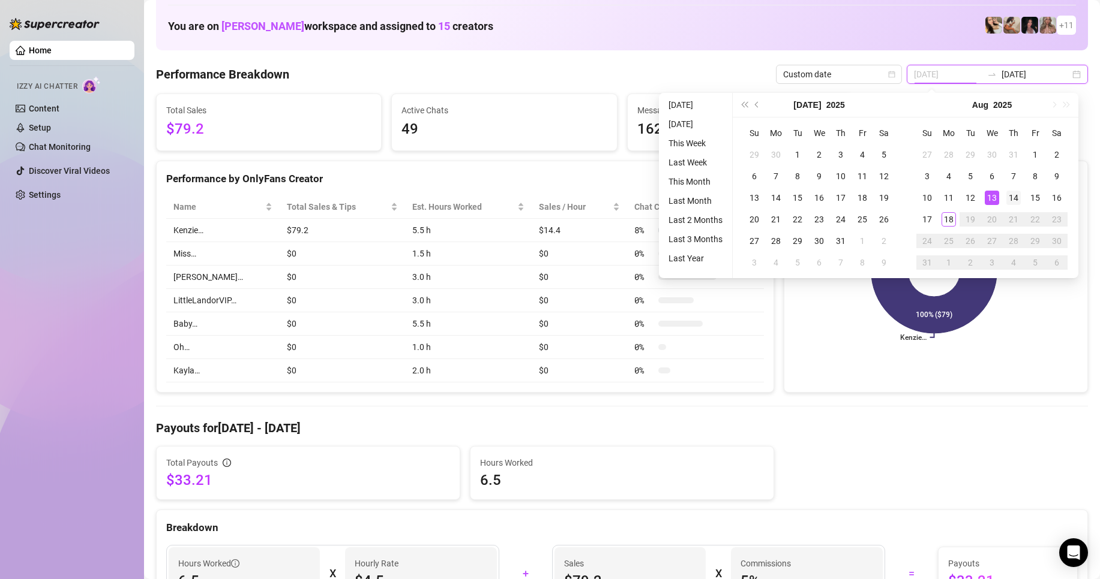
type input "[DATE]"
click at [1014, 199] on div "14" at bounding box center [1013, 198] width 14 height 14
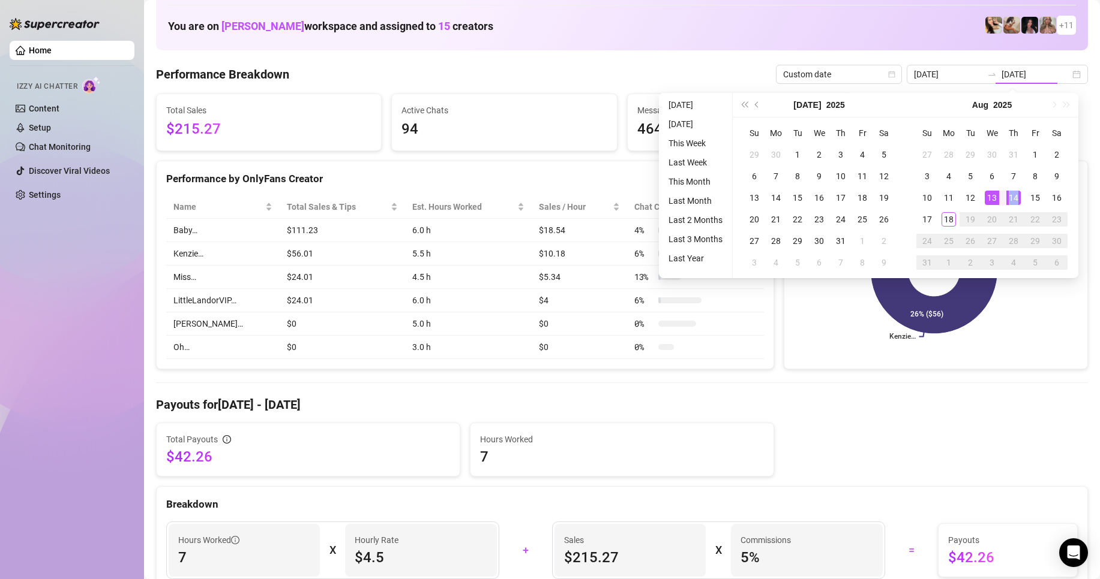
type input "[DATE]"
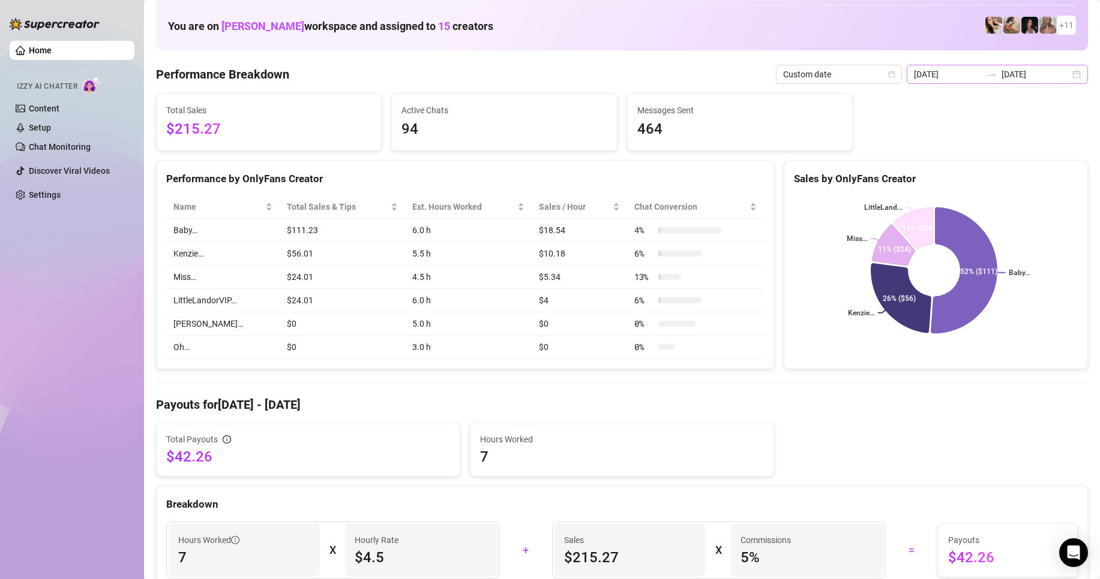
click at [1071, 78] on div "[DATE] [DATE]" at bounding box center [996, 74] width 181 height 19
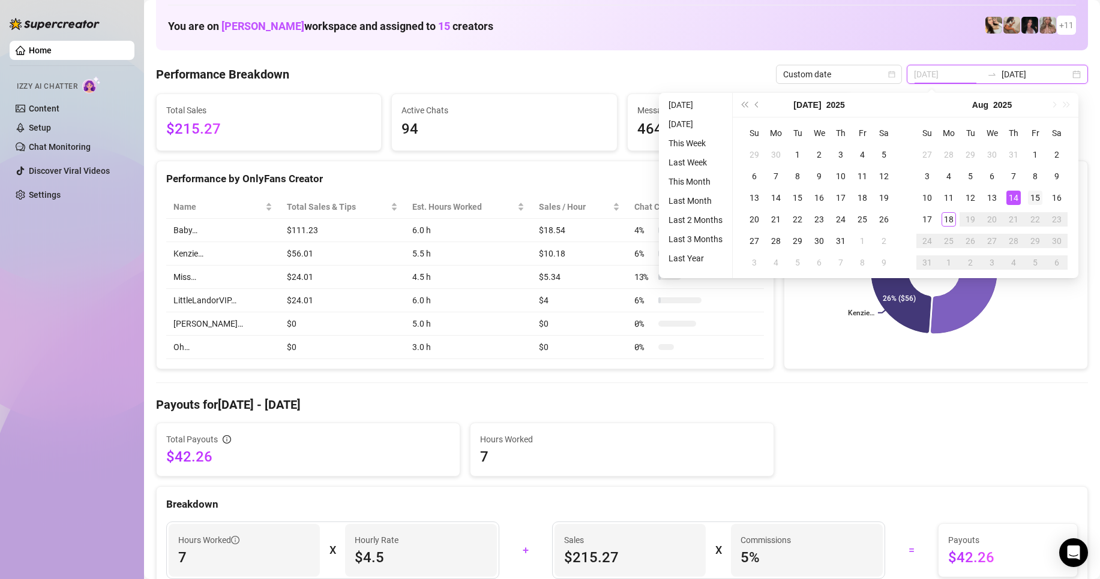
type input "[DATE]"
click at [1032, 199] on div "15" at bounding box center [1035, 198] width 14 height 14
type input "[DATE]"
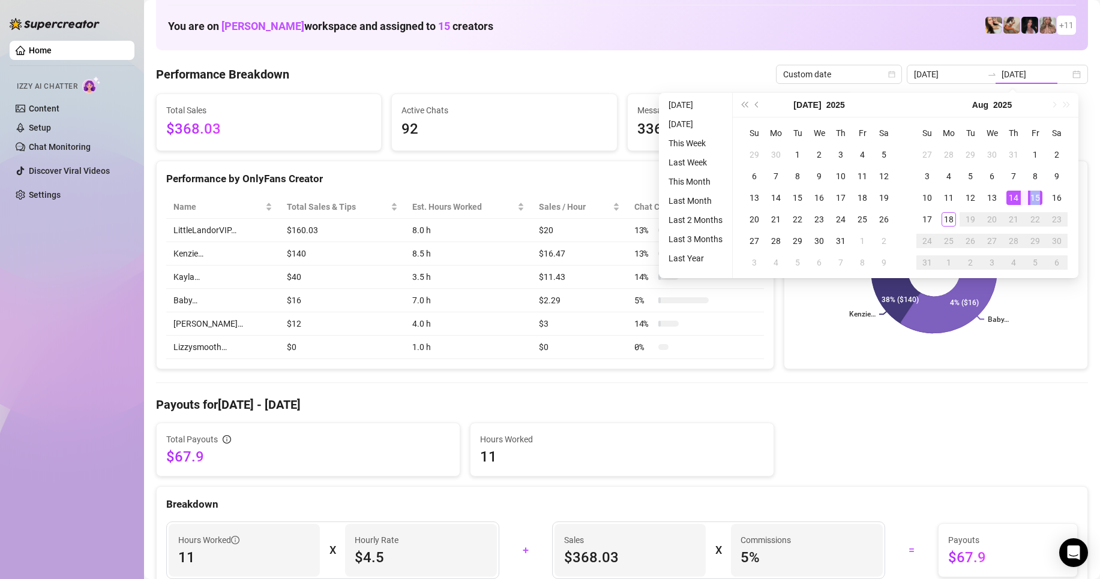
type input "[DATE]"
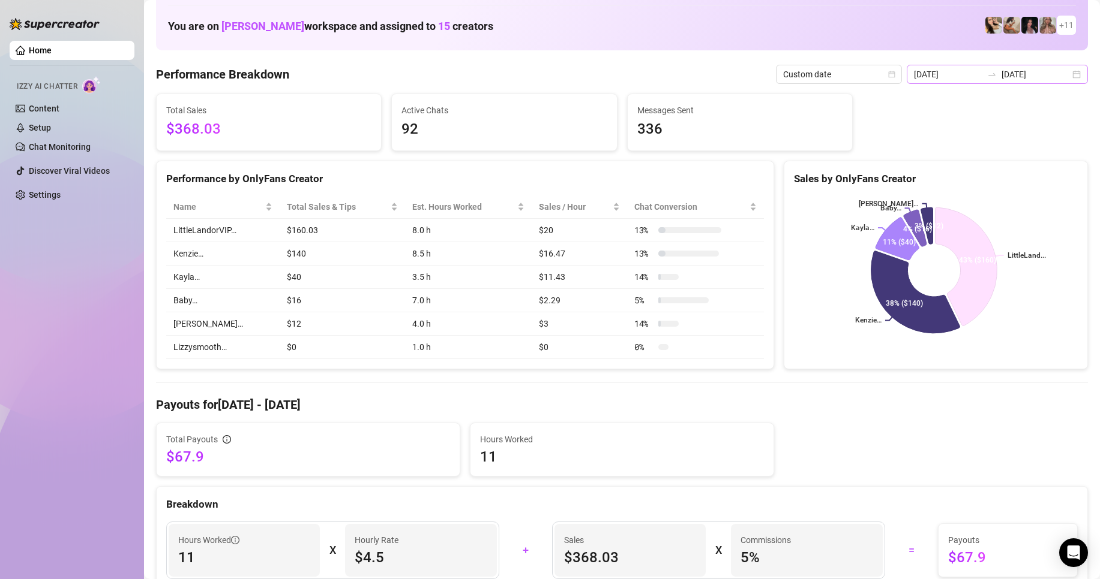
click at [1067, 74] on div "[DATE] [DATE]" at bounding box center [996, 74] width 181 height 19
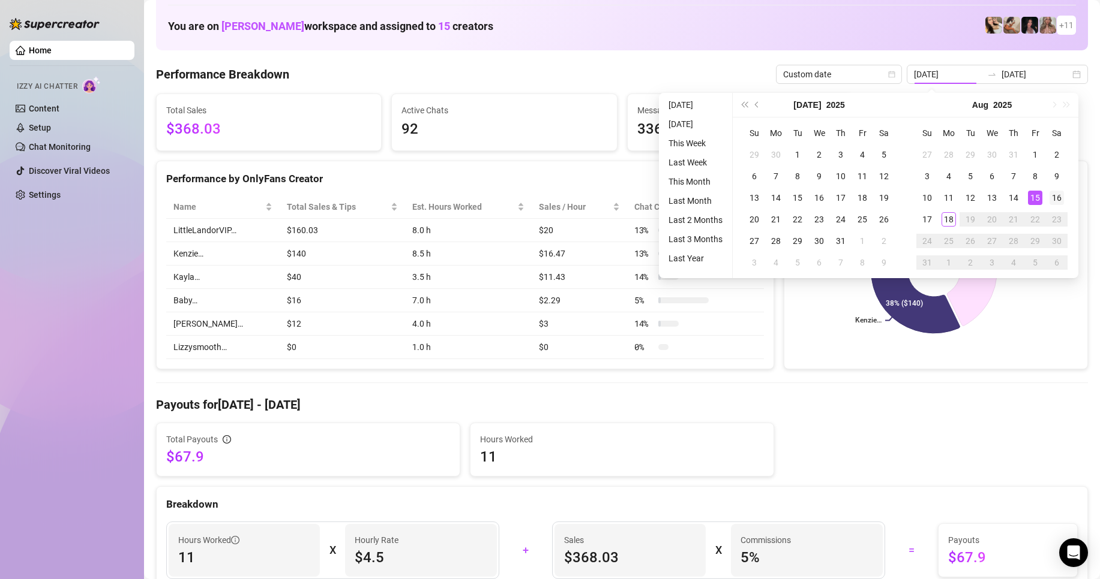
click at [1055, 199] on div "16" at bounding box center [1056, 198] width 14 height 14
type input "[DATE]"
click at [1055, 199] on div "16" at bounding box center [1056, 198] width 14 height 14
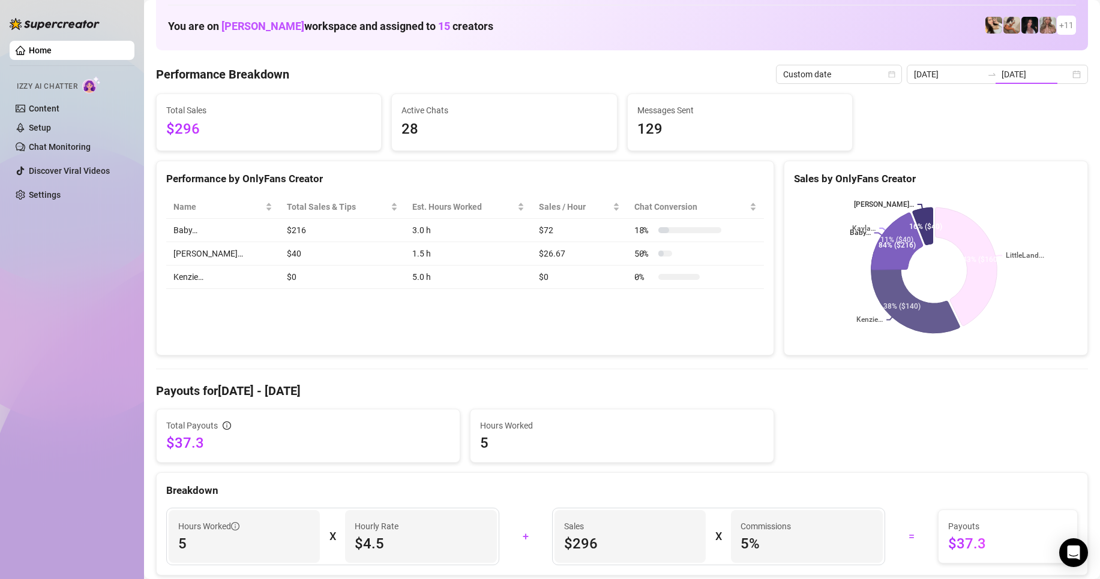
type input "[DATE]"
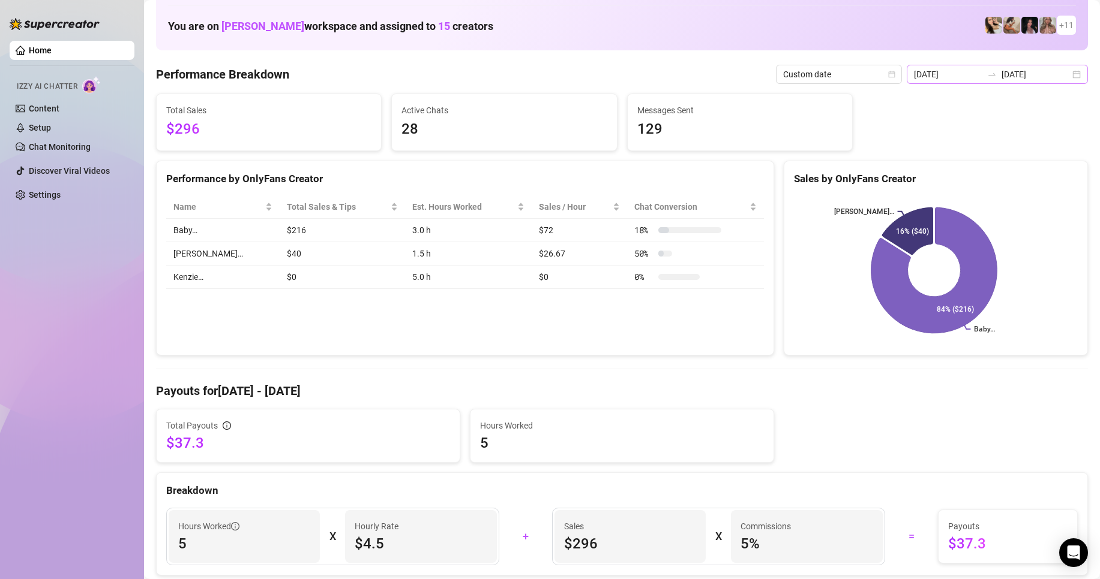
click at [1067, 76] on div "[DATE] [DATE]" at bounding box center [996, 74] width 181 height 19
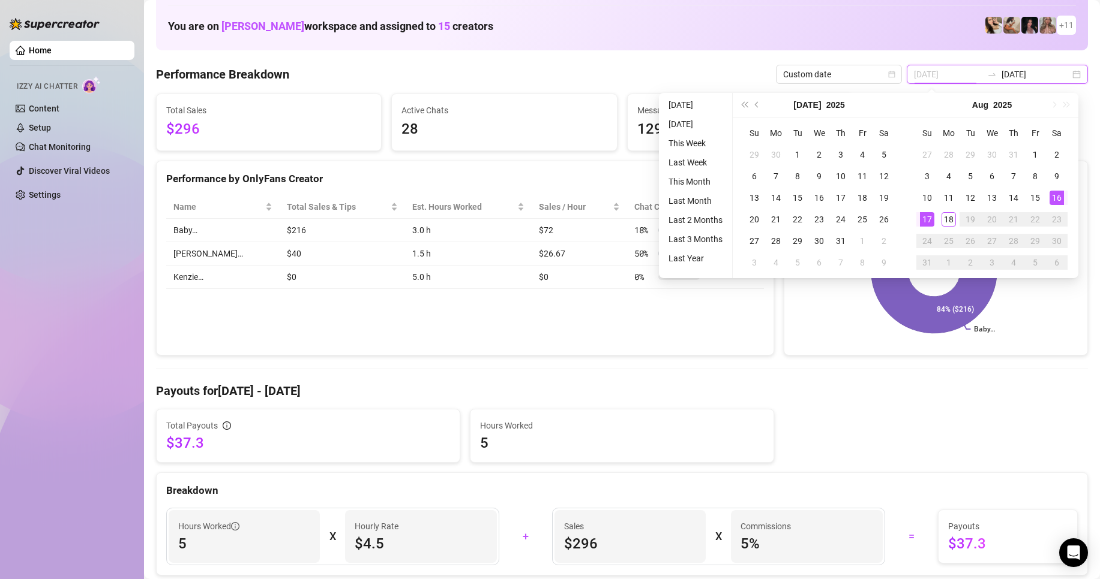
type input "[DATE]"
click at [930, 218] on div "17" at bounding box center [927, 219] width 14 height 14
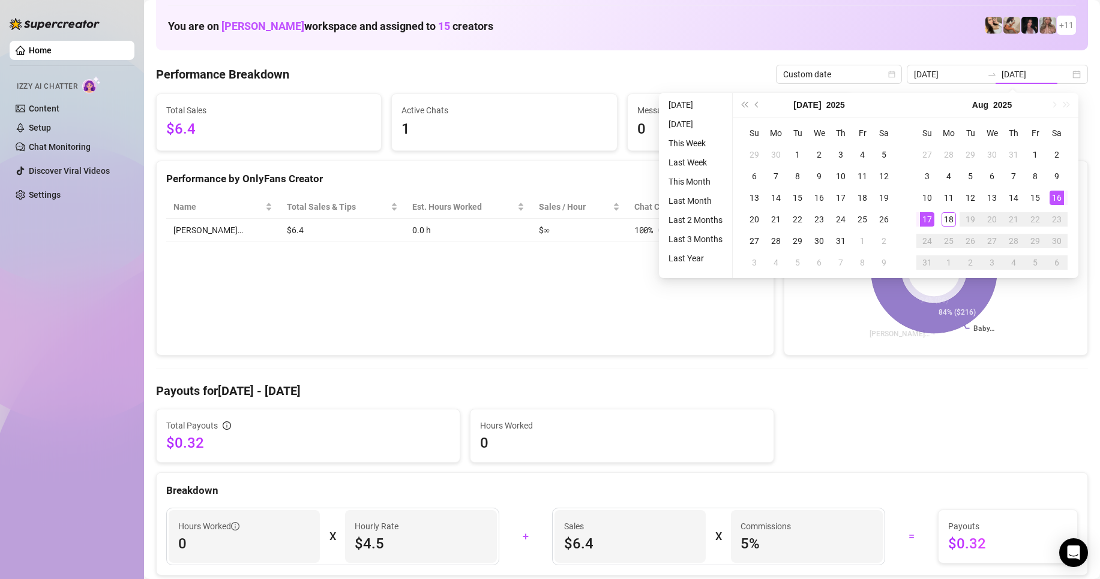
type input "[DATE]"
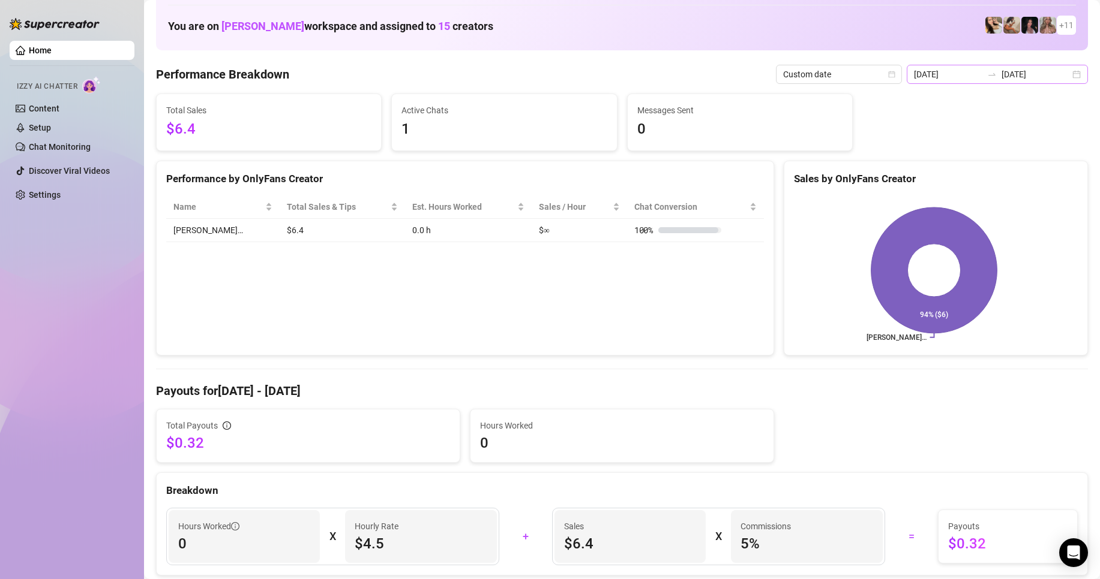
click at [1068, 70] on div "[DATE] [DATE]" at bounding box center [996, 74] width 181 height 19
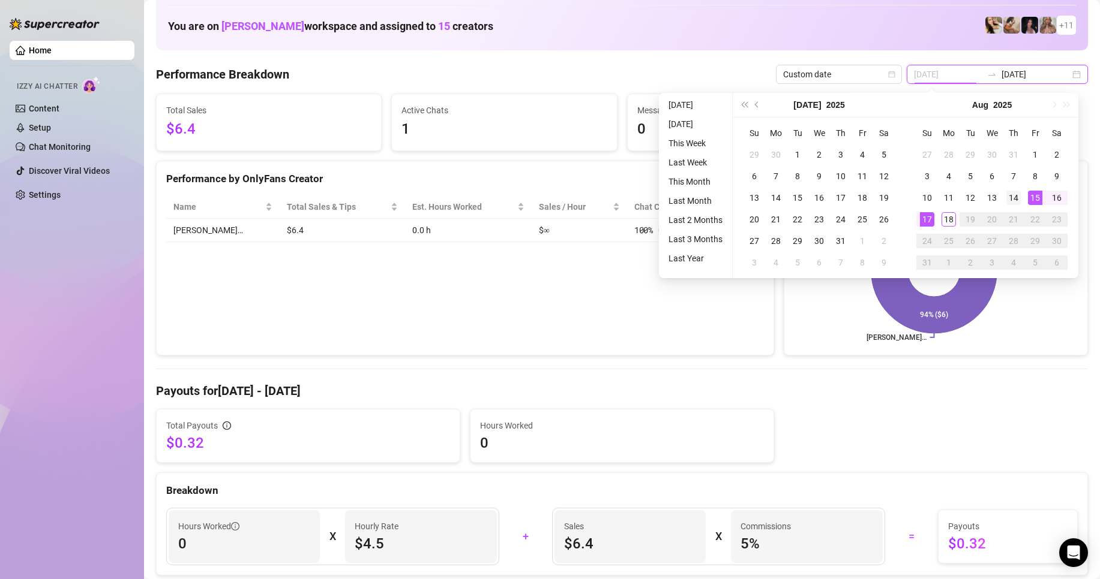
type input "[DATE]"
click at [1009, 194] on div "14" at bounding box center [1013, 198] width 14 height 14
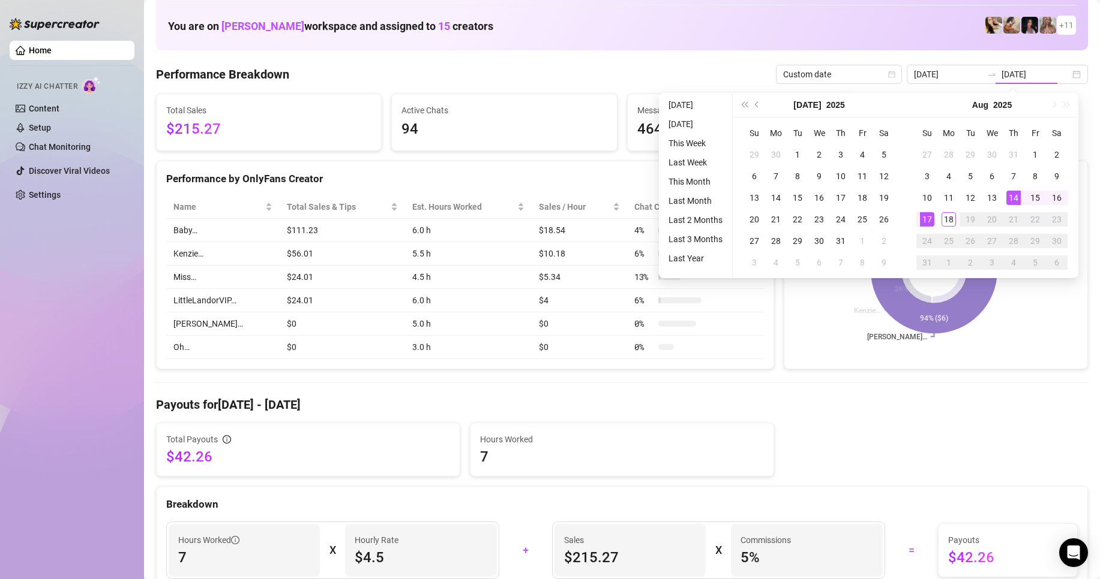
type input "[DATE]"
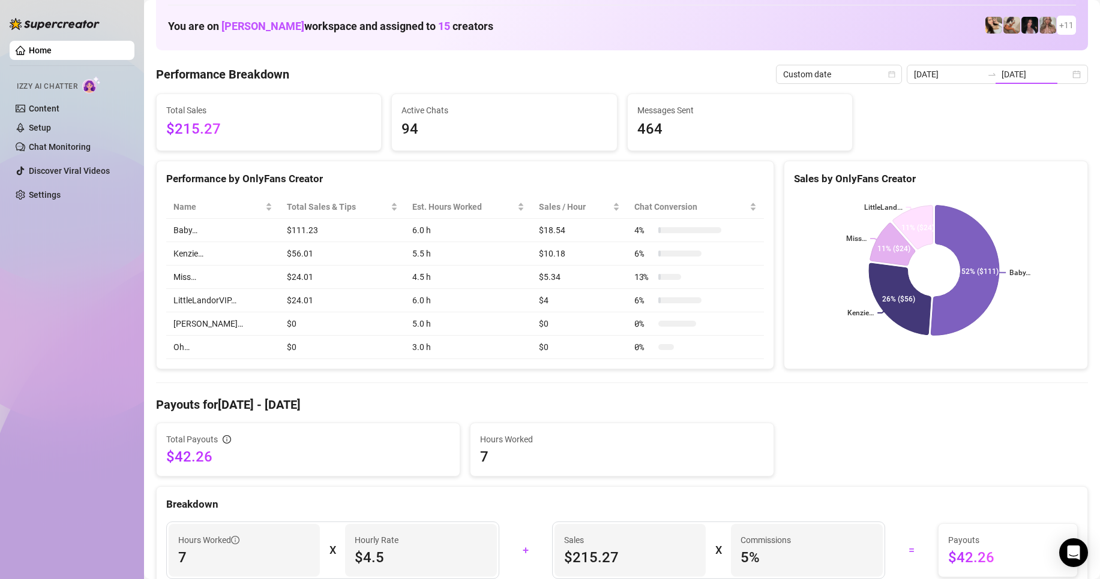
click at [1009, 194] on div "[PERSON_NAME]… [PERSON_NAME]… Baby… Kenzie… Miss… LittleLand... 16% ($40) 94% (…" at bounding box center [935, 270] width 303 height 169
click at [1065, 74] on div "[DATE] [DATE]" at bounding box center [996, 74] width 181 height 19
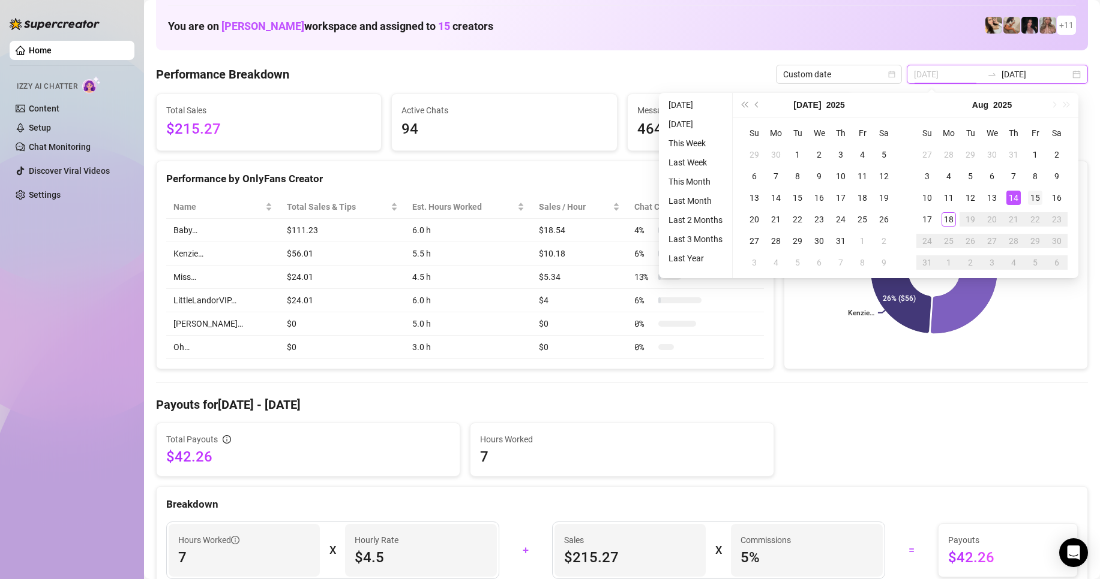
type input "[DATE]"
click at [1036, 195] on div "15" at bounding box center [1035, 198] width 14 height 14
type input "[DATE]"
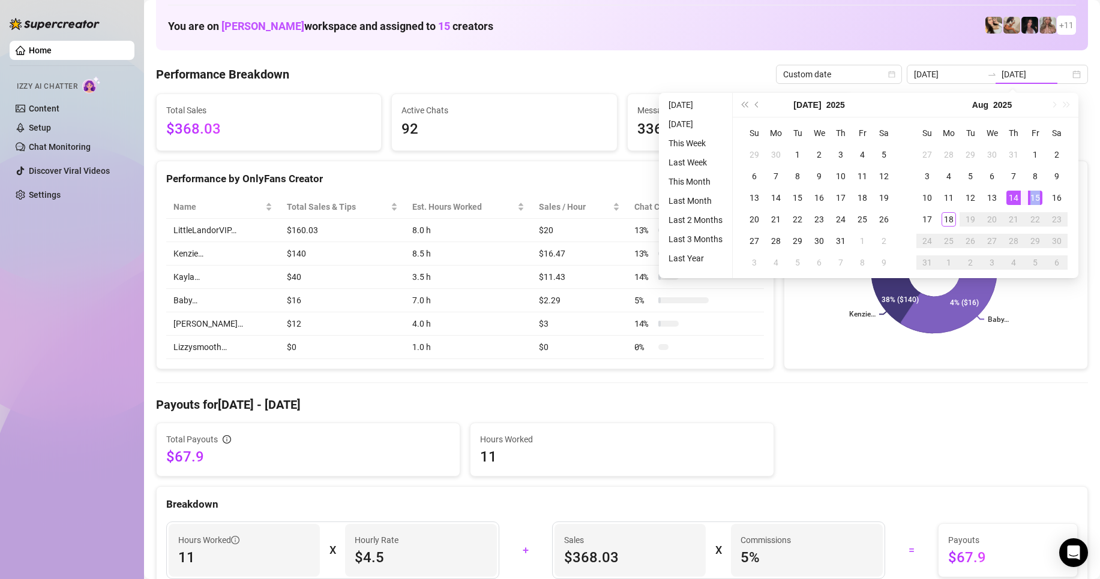
type input "[DATE]"
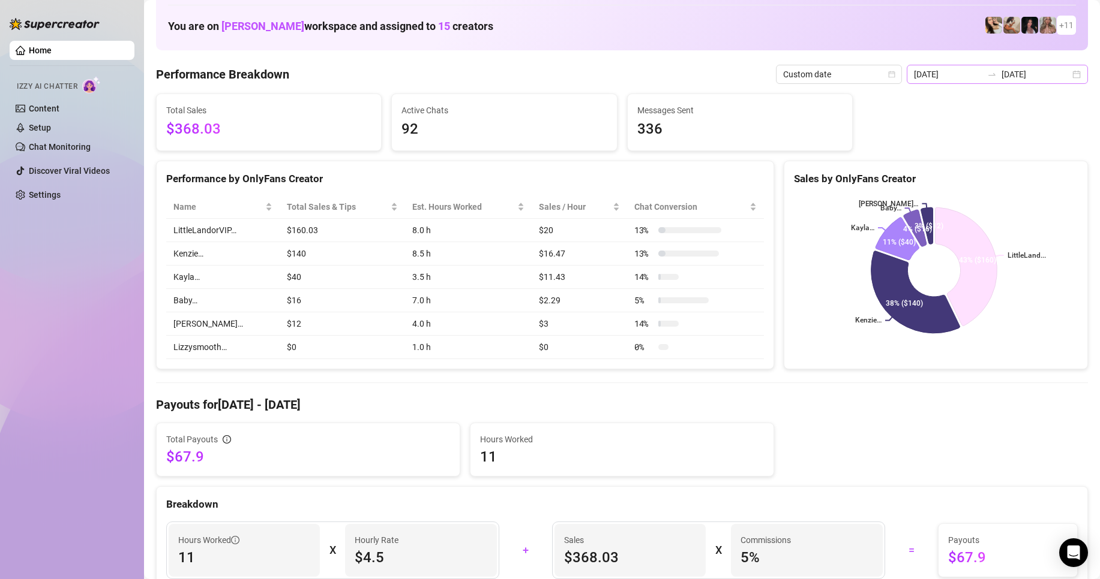
click at [1069, 74] on div "[DATE] [DATE]" at bounding box center [996, 74] width 181 height 19
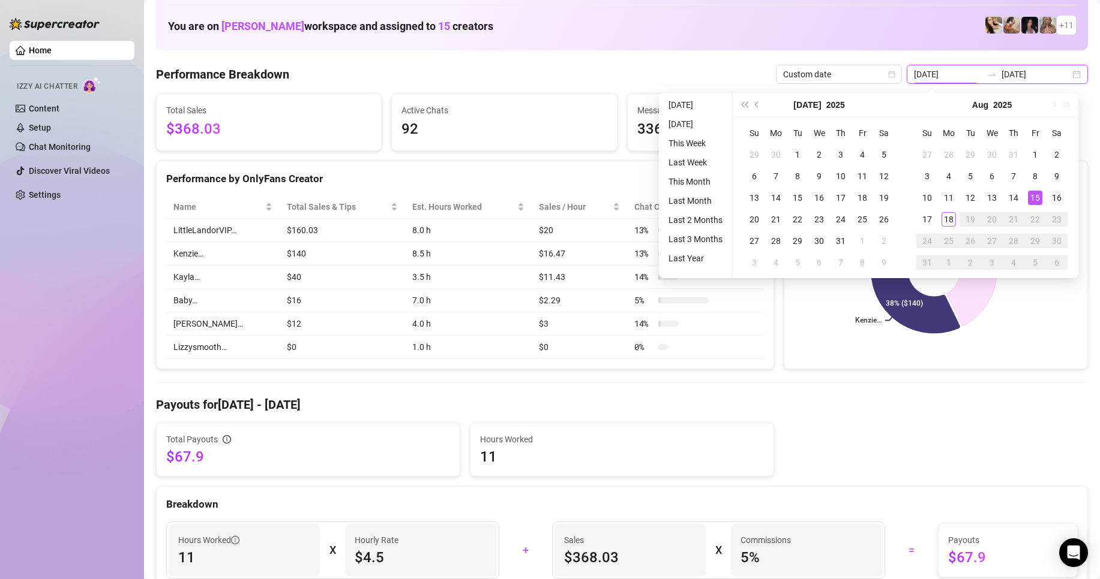
type input "[DATE]"
click at [1063, 199] on div "16" at bounding box center [1056, 198] width 14 height 14
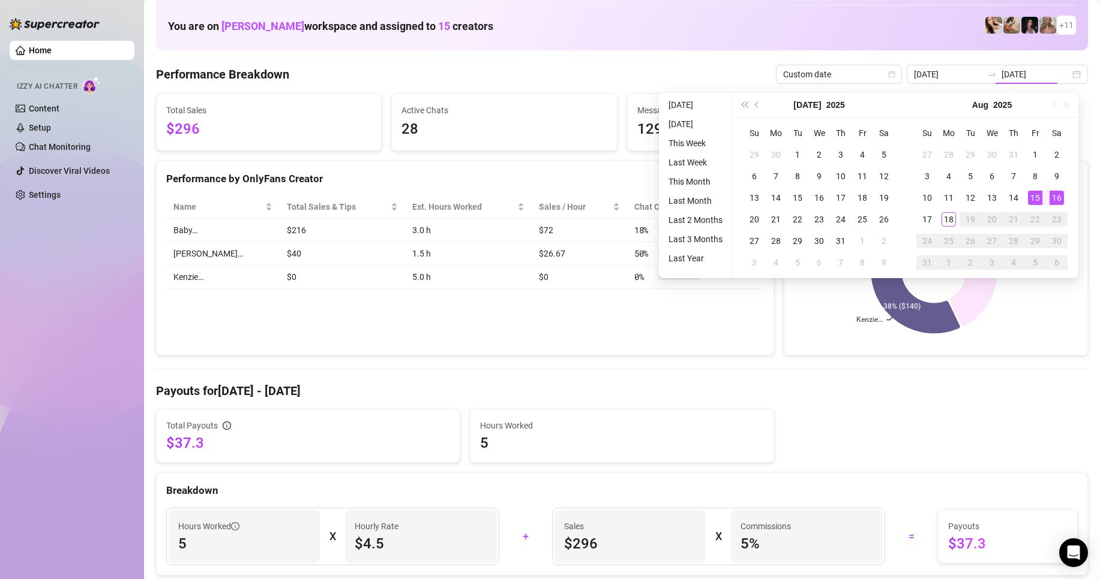
type input "[DATE]"
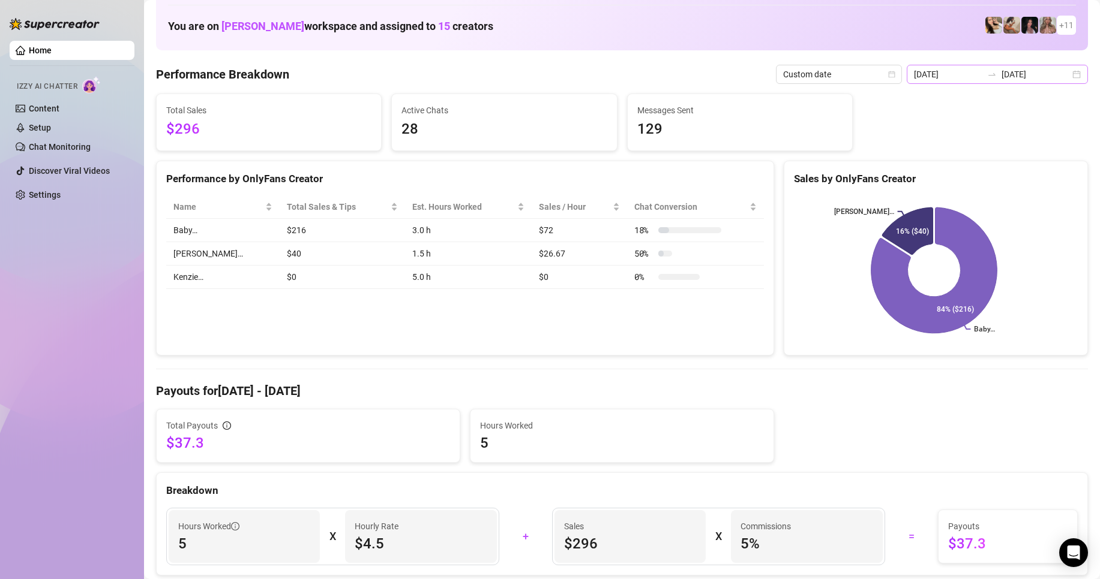
click at [1071, 81] on div "[DATE] [DATE]" at bounding box center [996, 74] width 181 height 19
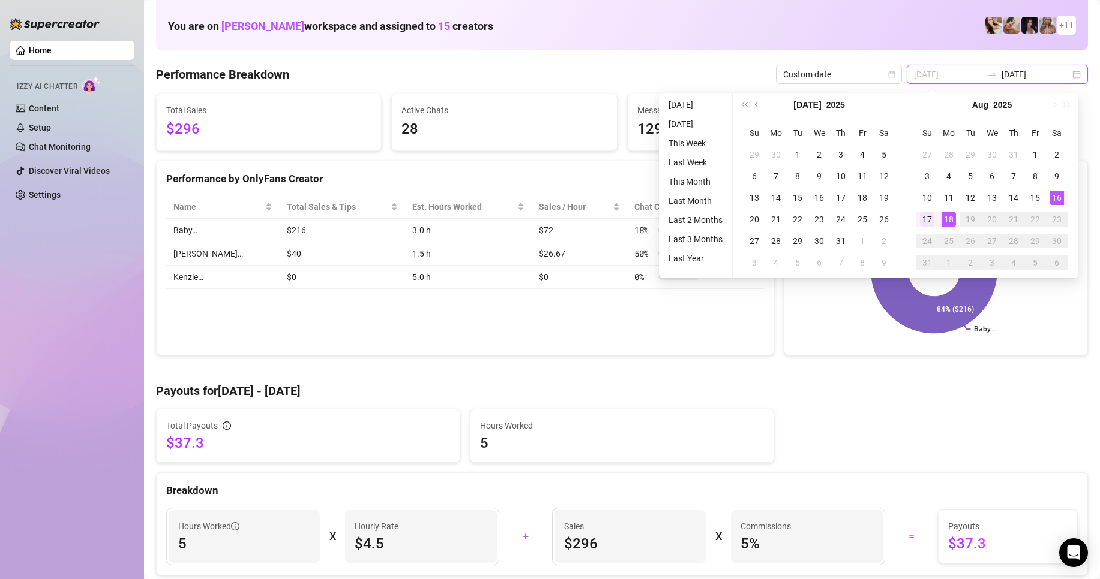
type input "[DATE]"
click at [930, 218] on div "17" at bounding box center [927, 219] width 14 height 14
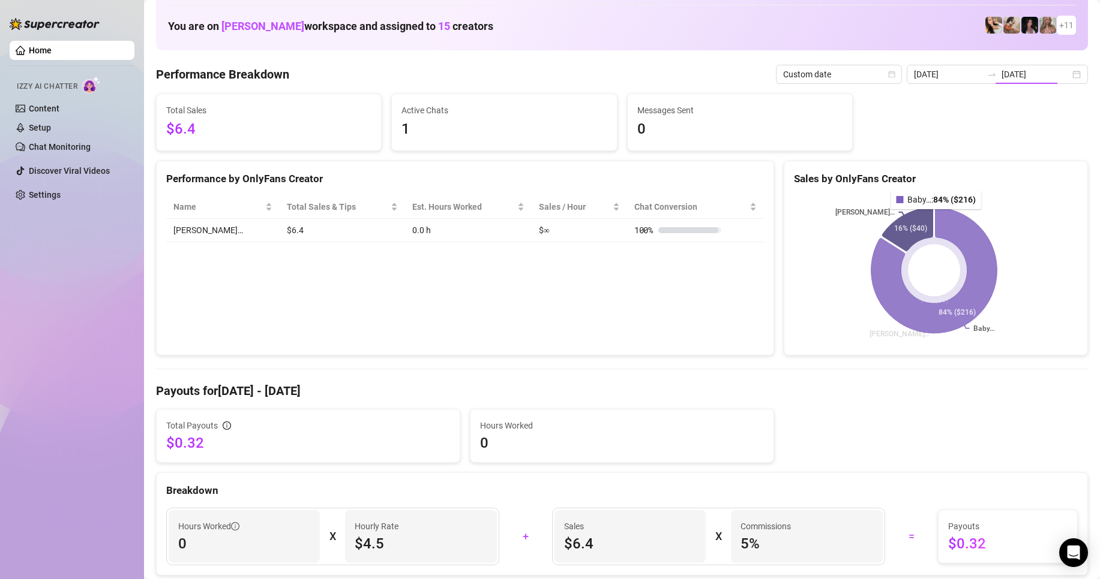
type input "[DATE]"
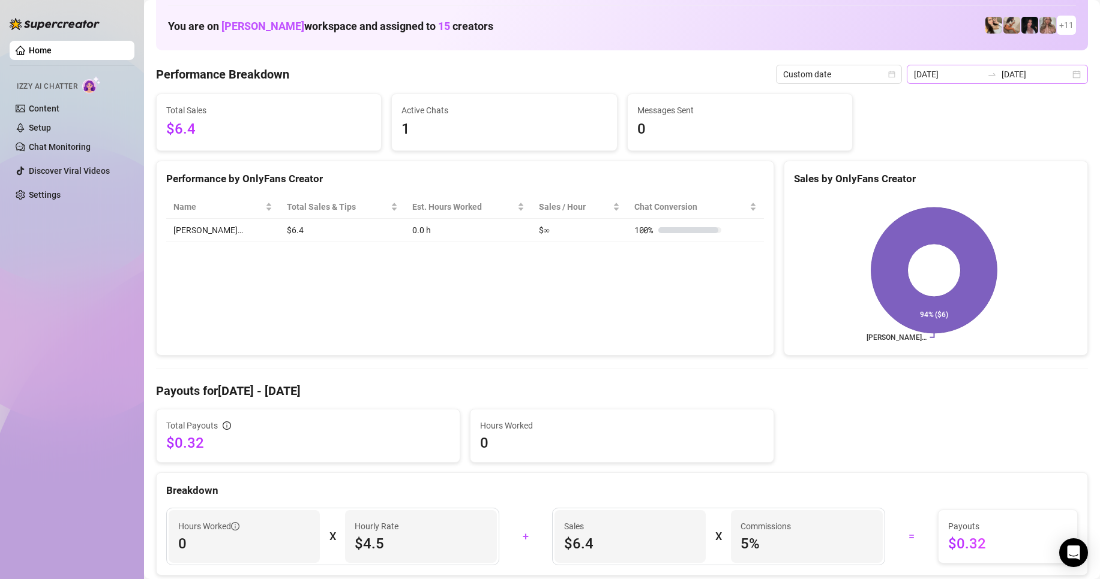
click at [1071, 73] on div "[DATE] [DATE]" at bounding box center [996, 74] width 181 height 19
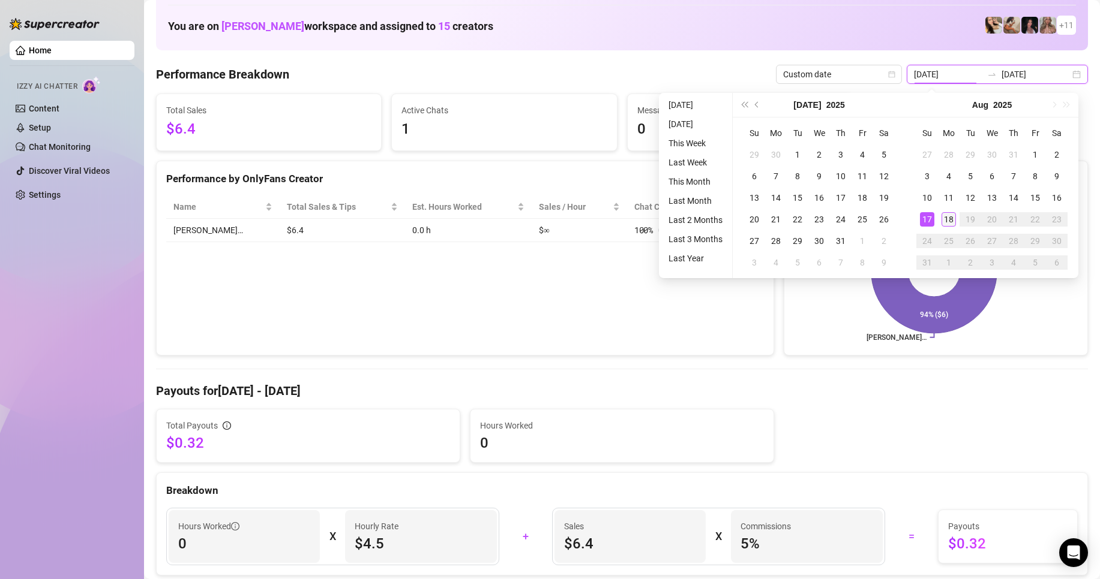
type input "[DATE]"
click at [950, 224] on div "18" at bounding box center [948, 219] width 14 height 14
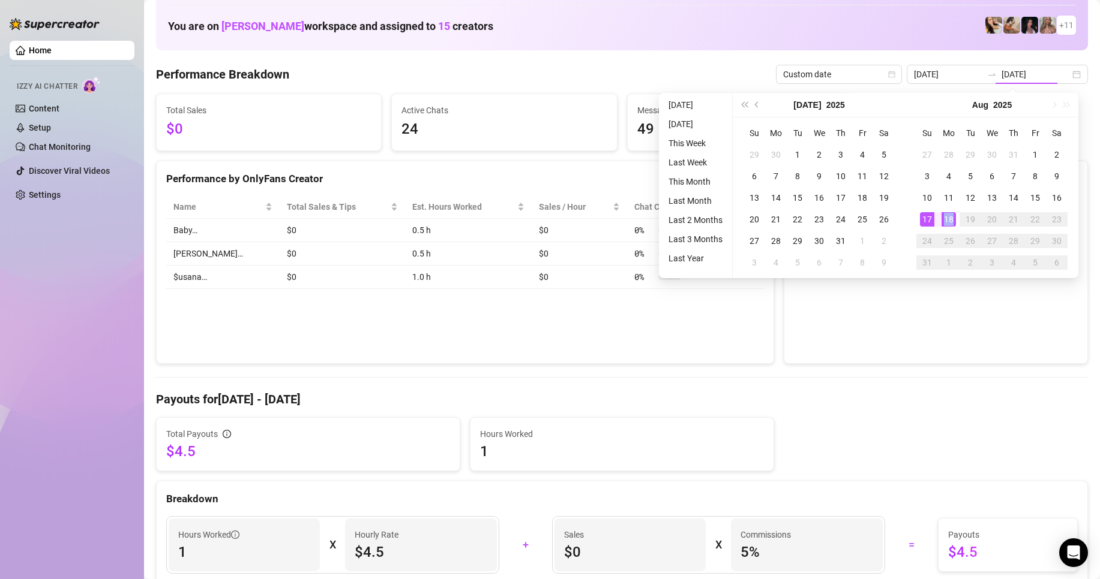
type input "[DATE]"
